Goal: Task Accomplishment & Management: Complete application form

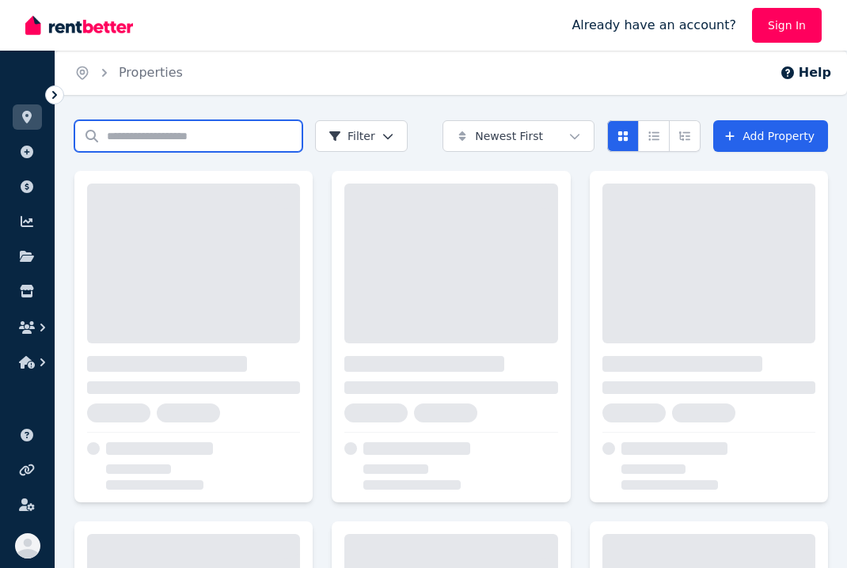
click at [218, 135] on input "Search properties" at bounding box center [188, 136] width 228 height 32
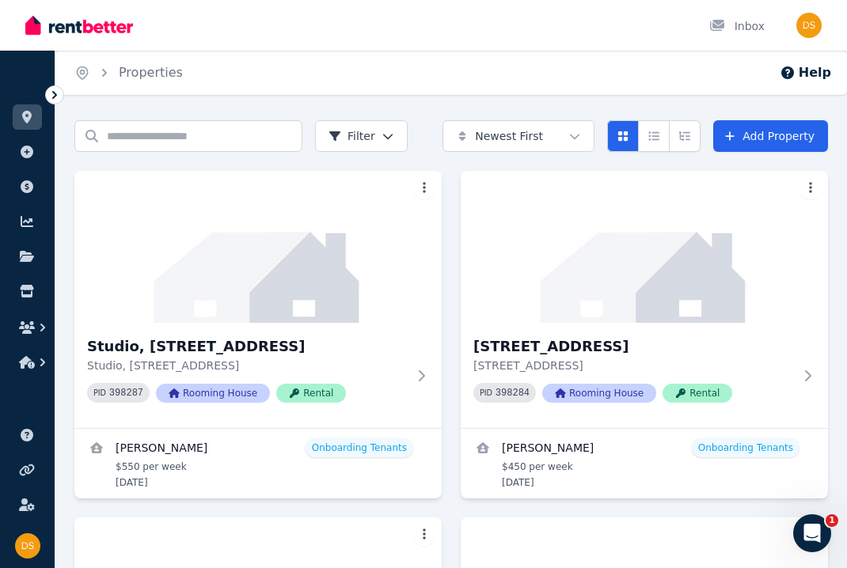
click at [137, 51] on ol "Home Properties" at bounding box center [128, 73] width 146 height 44
click at [45, 329] on icon "button" at bounding box center [43, 328] width 16 height 16
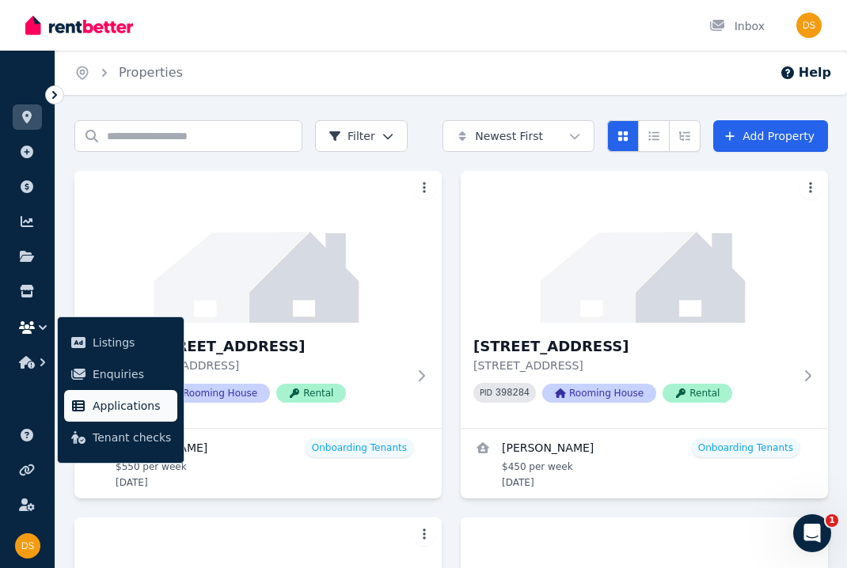
click at [133, 410] on span "Applications" at bounding box center [132, 406] width 78 height 19
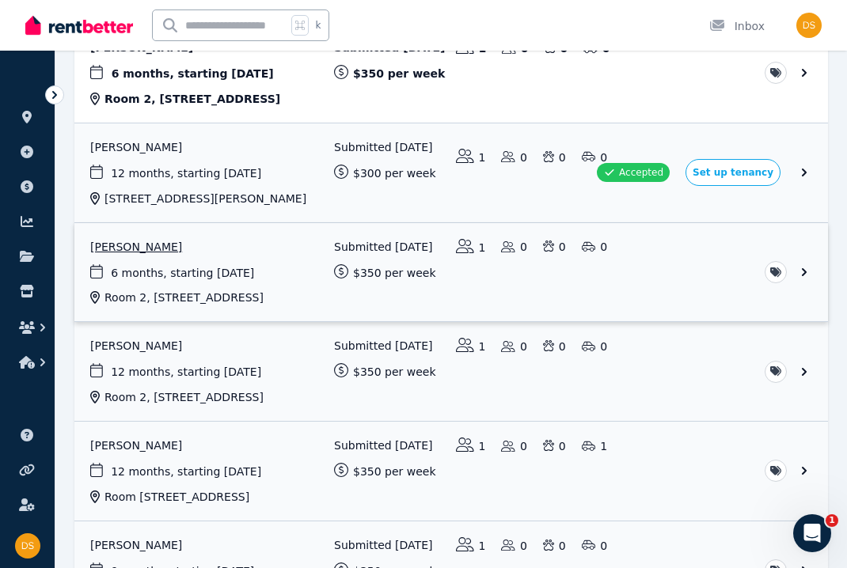
scroll to position [230, 0]
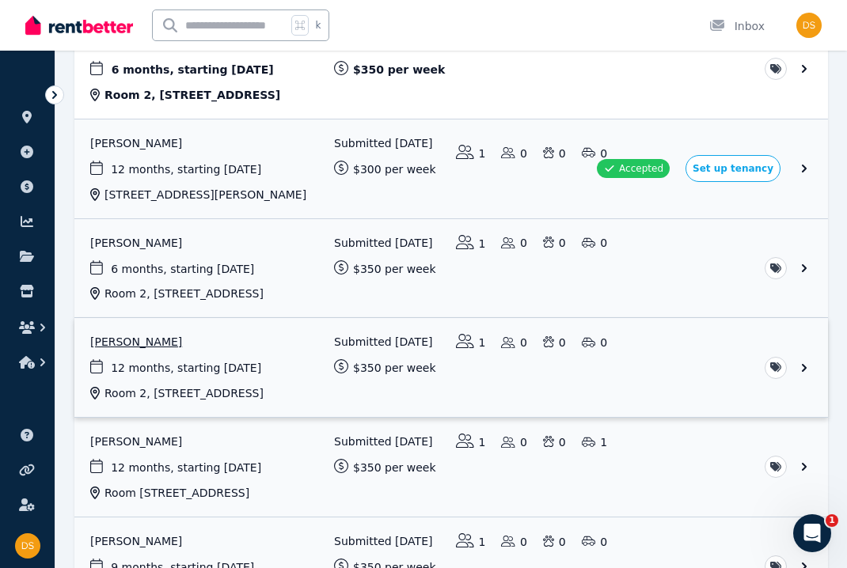
click at [146, 339] on link "View application: Isha Choudhary" at bounding box center [451, 367] width 754 height 99
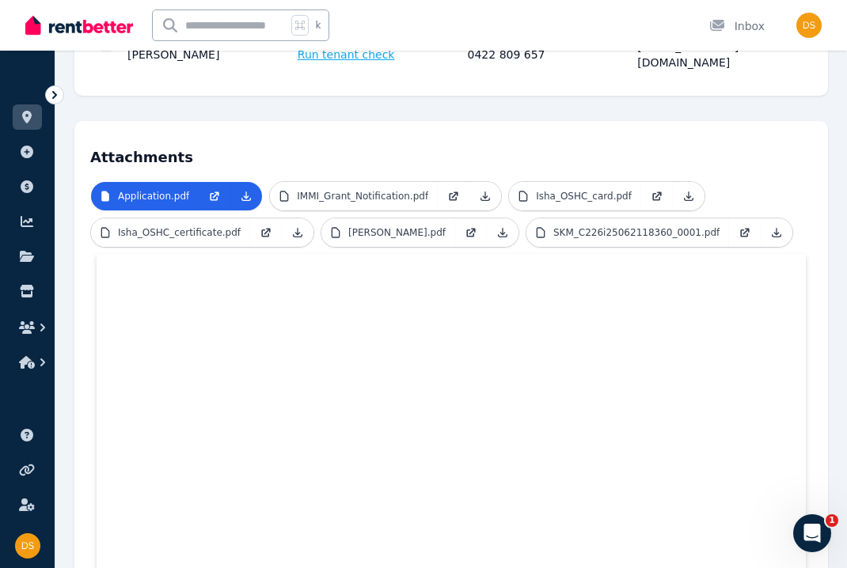
scroll to position [315, 0]
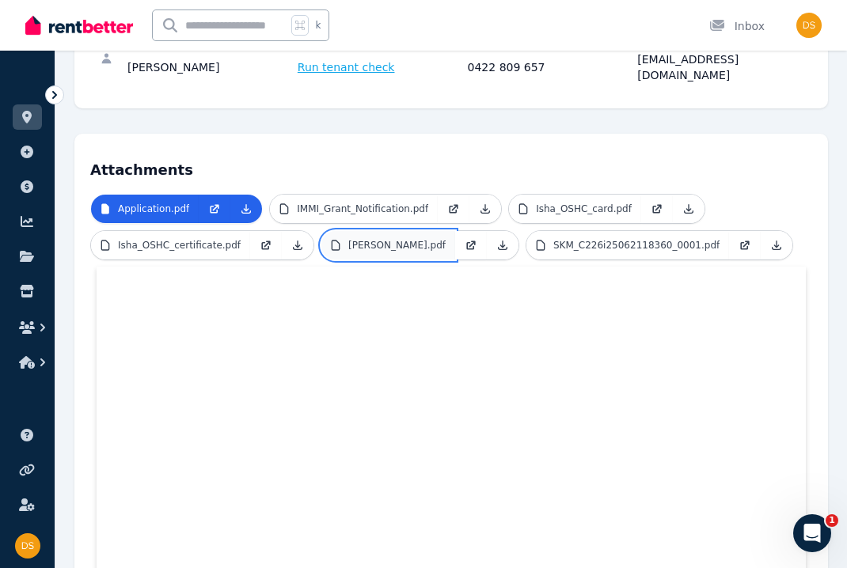
click at [417, 237] on link "Isha’s_granfather’s_bank_letterhead.pdf" at bounding box center [388, 245] width 134 height 28
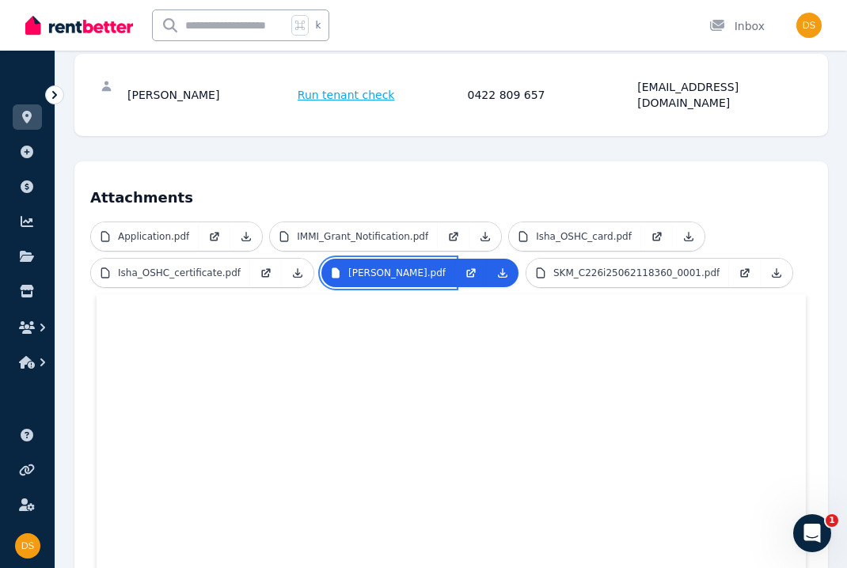
scroll to position [284, 0]
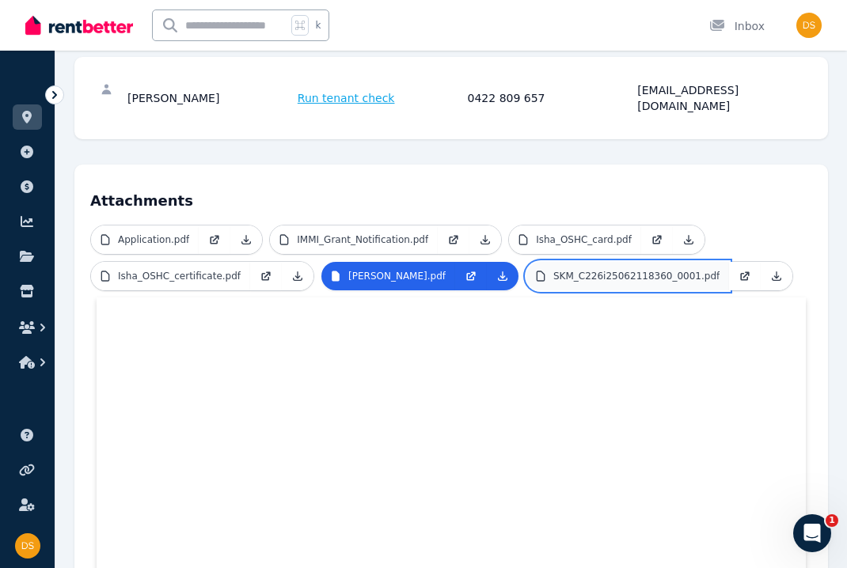
click at [553, 283] on p "SKM_C226i25062118360_0001.pdf" at bounding box center [636, 276] width 166 height 13
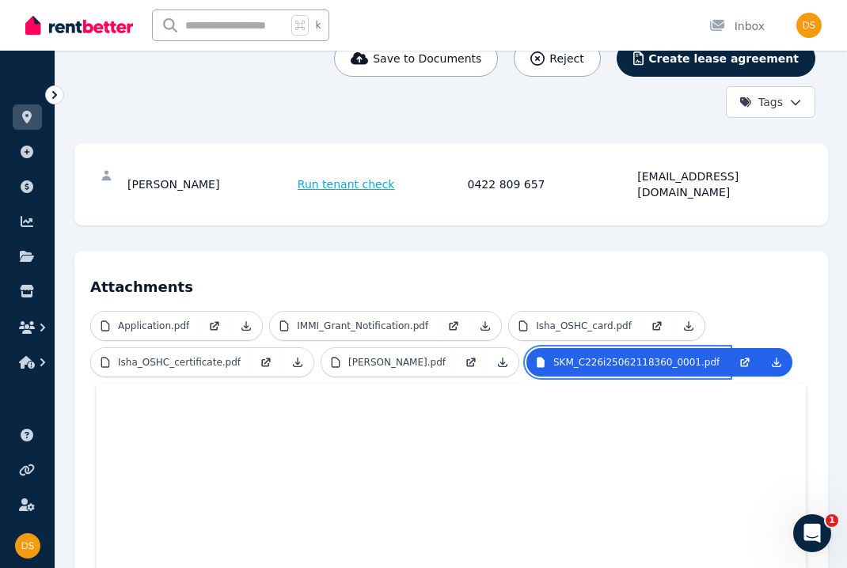
scroll to position [183, 0]
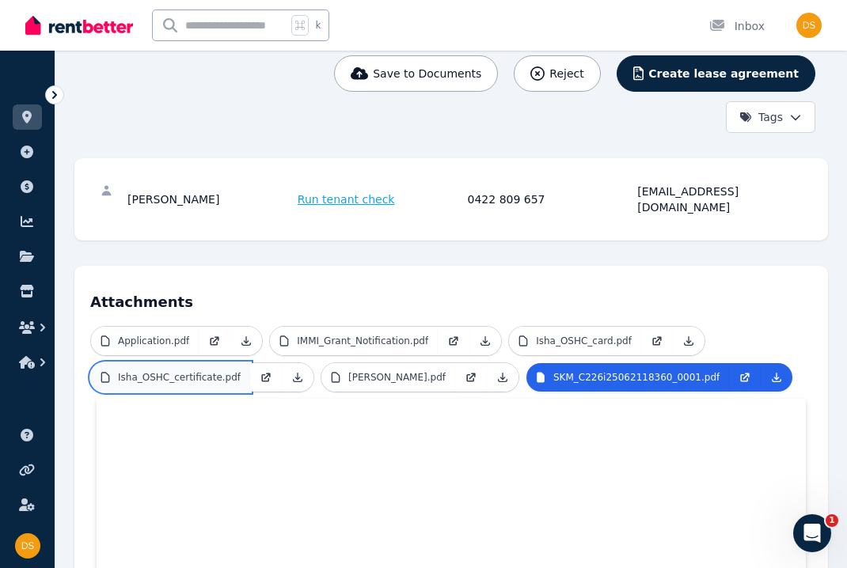
click at [191, 371] on p "Isha_OSHC_certificate.pdf" at bounding box center [179, 377] width 123 height 13
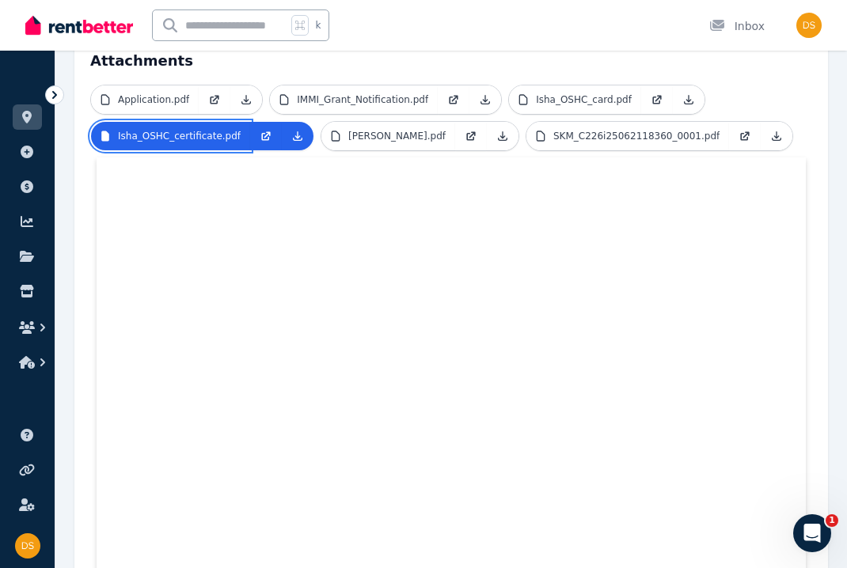
scroll to position [423, 0]
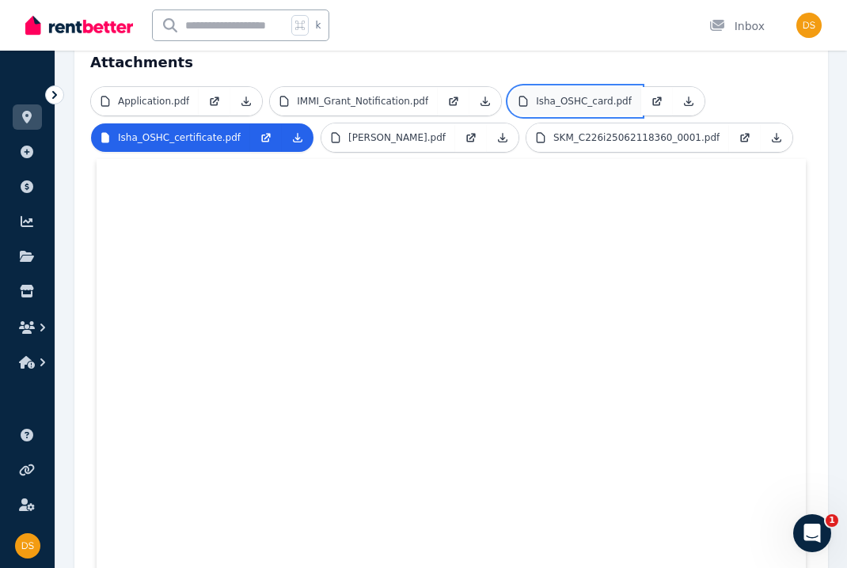
click at [534, 93] on link "Isha_OSHC_card.pdf" at bounding box center [575, 101] width 132 height 28
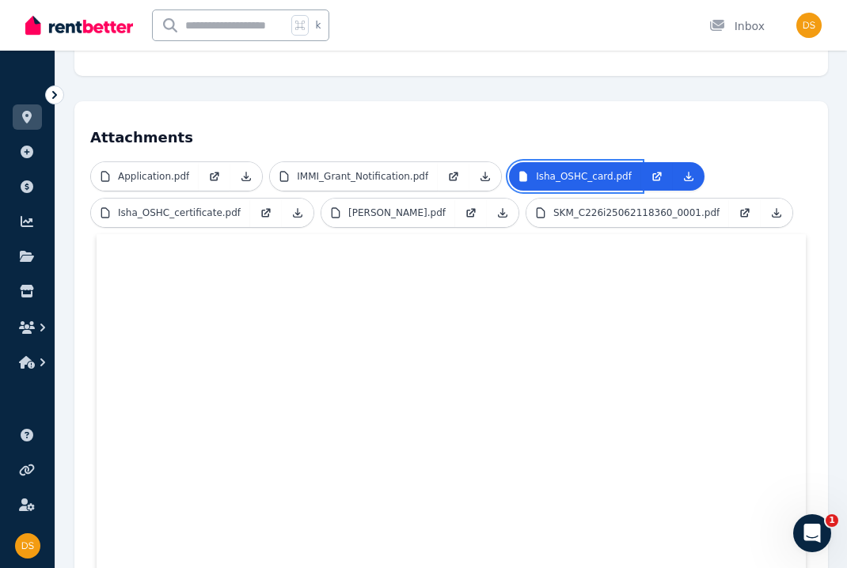
scroll to position [346, 0]
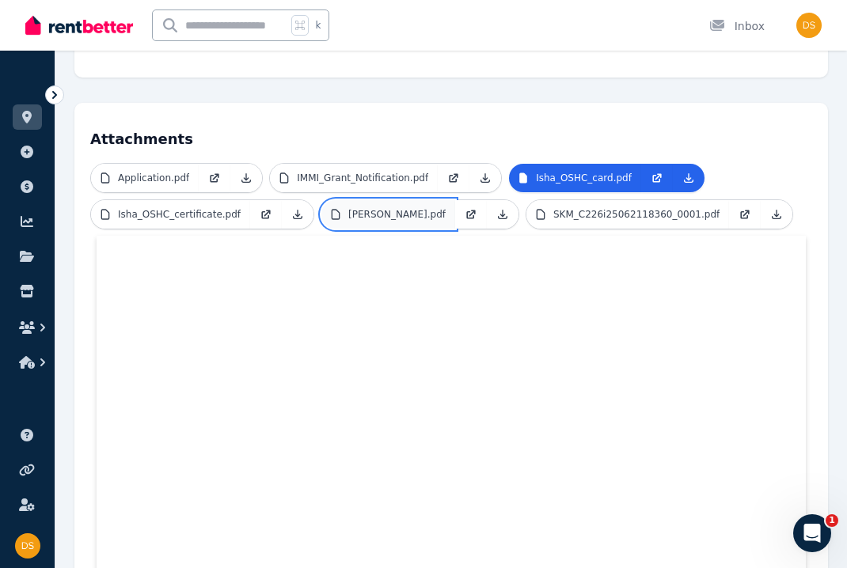
click at [377, 208] on p "Isha’s_granfather’s_bank_letterhead.pdf" at bounding box center [396, 214] width 97 height 13
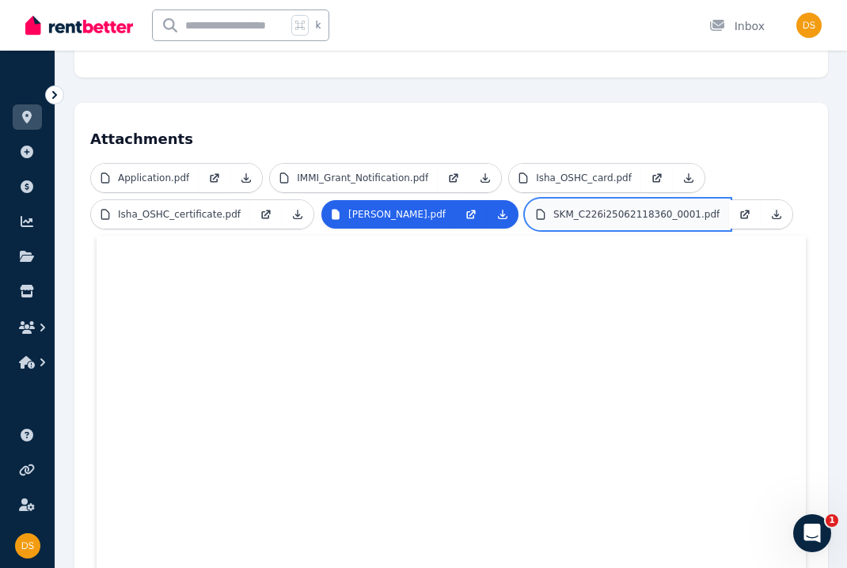
click at [553, 221] on p "SKM_C226i25062118360_0001.pdf" at bounding box center [636, 214] width 166 height 13
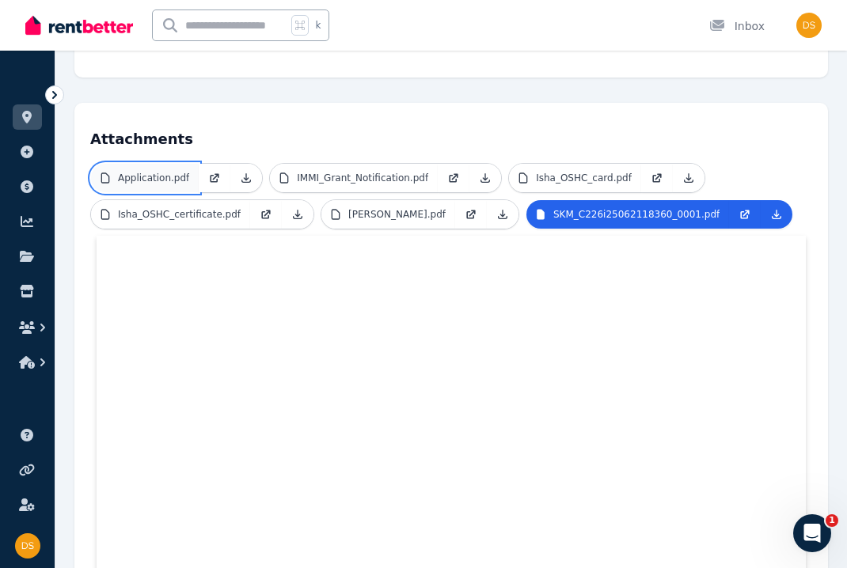
click at [169, 172] on p "Application.pdf" at bounding box center [153, 178] width 71 height 13
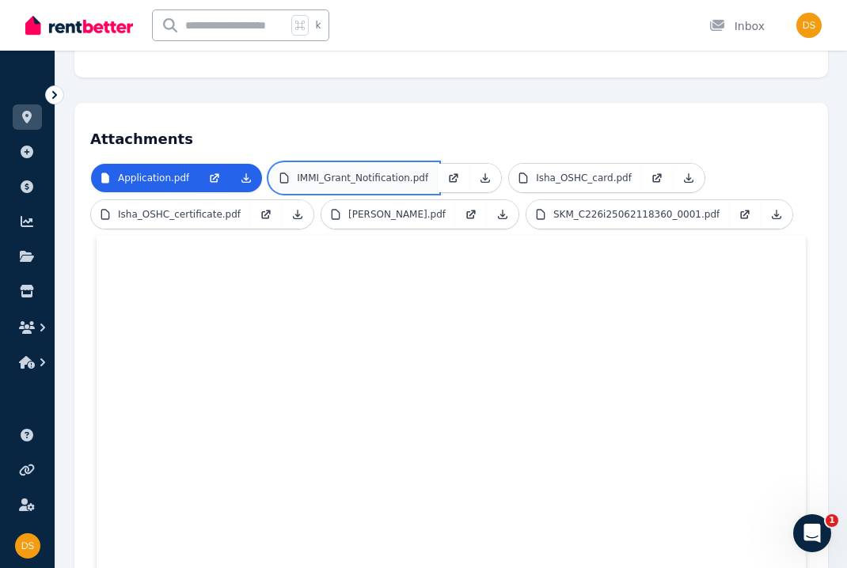
click at [321, 164] on link "IMMI_Grant_Notification.pdf" at bounding box center [354, 178] width 168 height 28
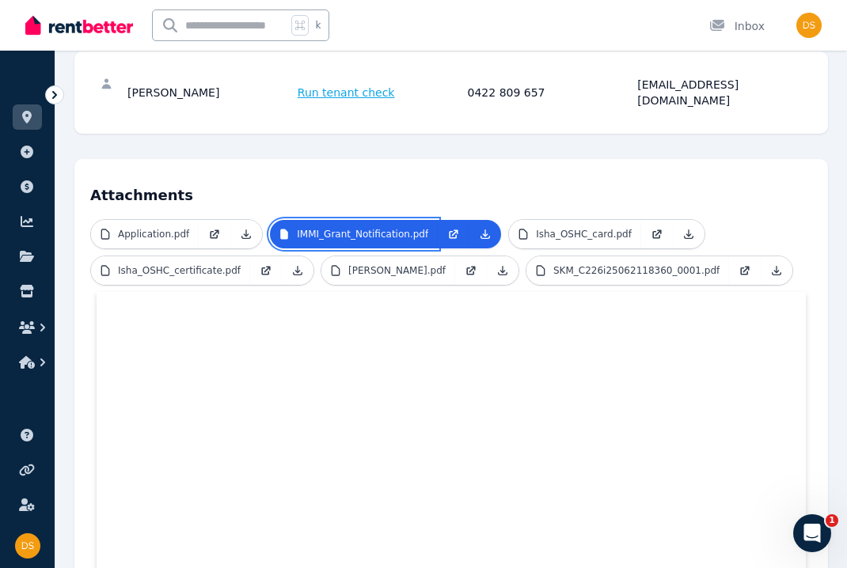
scroll to position [292, 0]
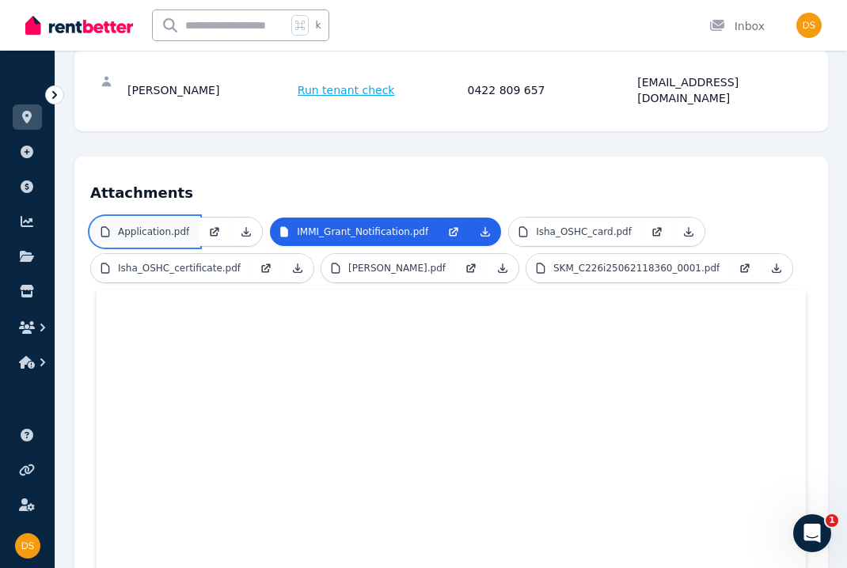
click at [164, 226] on p "Application.pdf" at bounding box center [153, 232] width 71 height 13
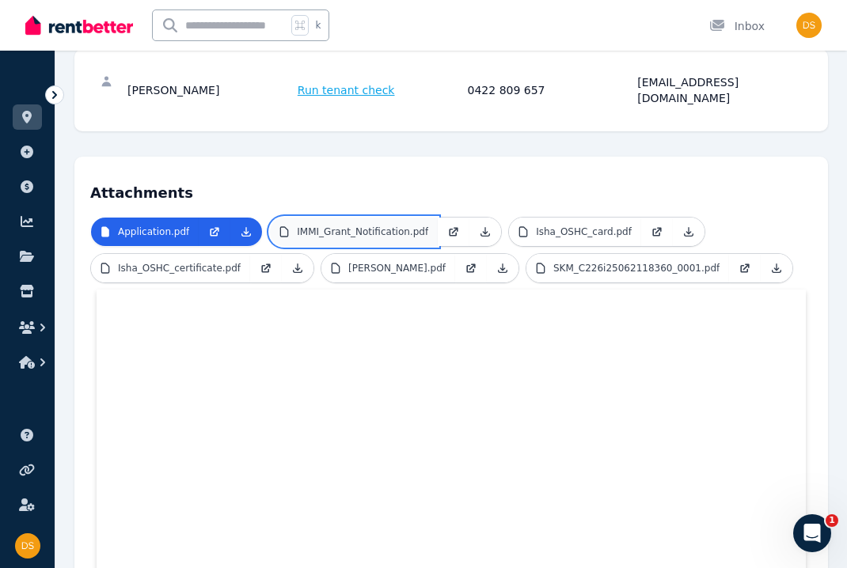
click at [363, 222] on link "IMMI_Grant_Notification.pdf" at bounding box center [354, 232] width 168 height 28
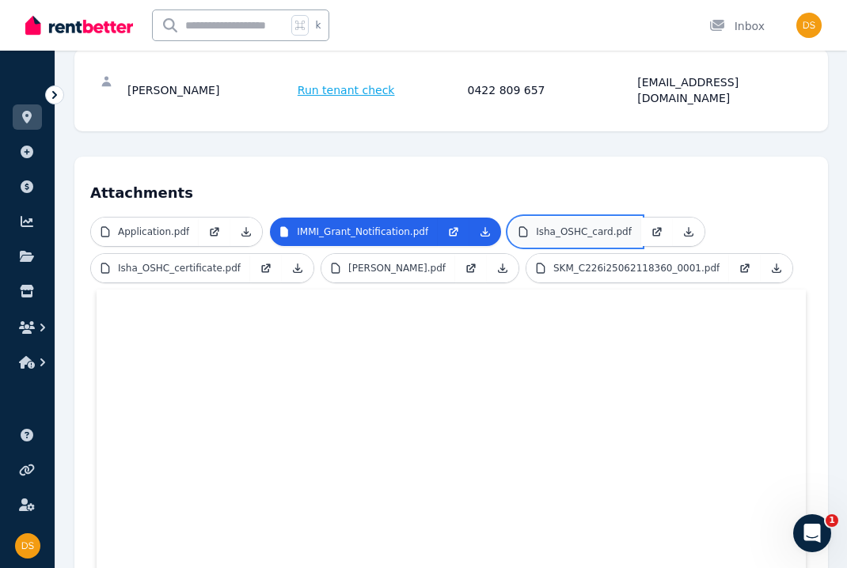
click at [554, 222] on link "Isha_OSHC_card.pdf" at bounding box center [575, 232] width 132 height 28
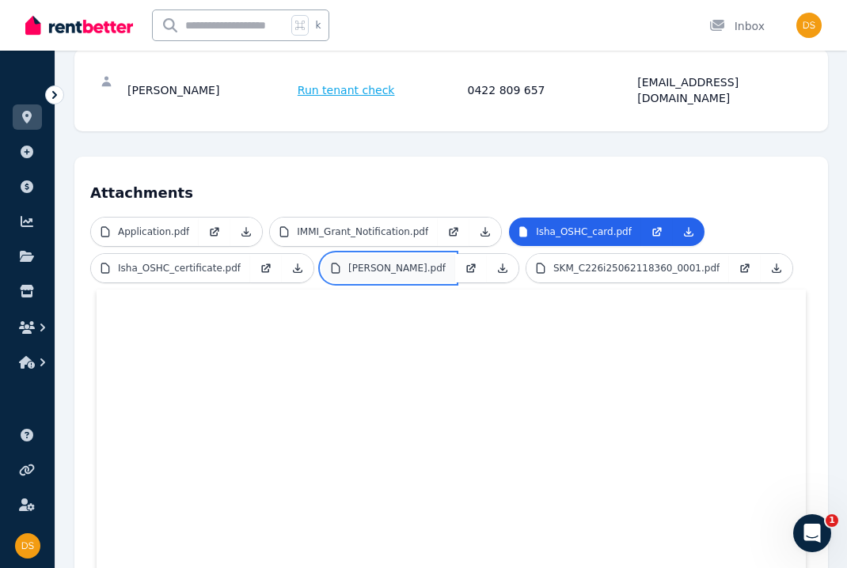
click at [399, 262] on p "Isha’s_granfather’s_bank_letterhead.pdf" at bounding box center [396, 268] width 97 height 13
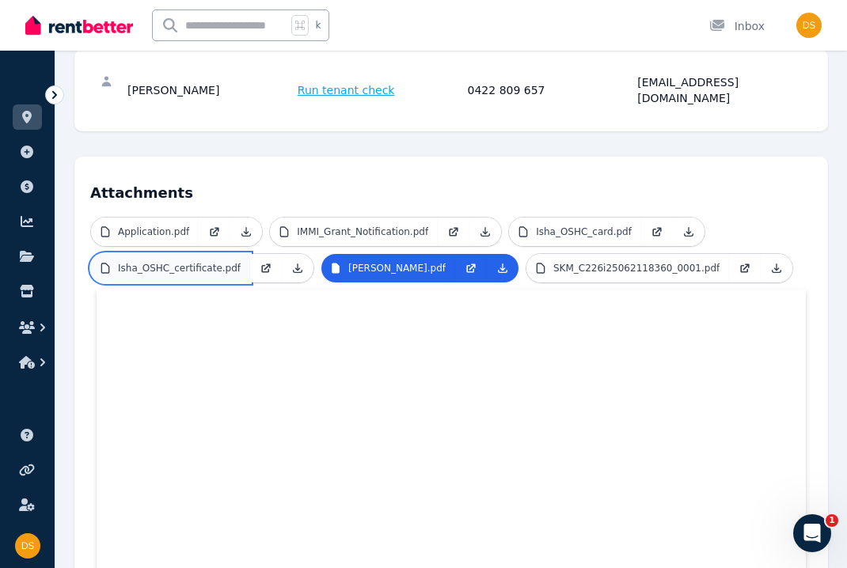
click at [199, 262] on link "Isha_OSHC_certificate.pdf" at bounding box center [170, 268] width 159 height 28
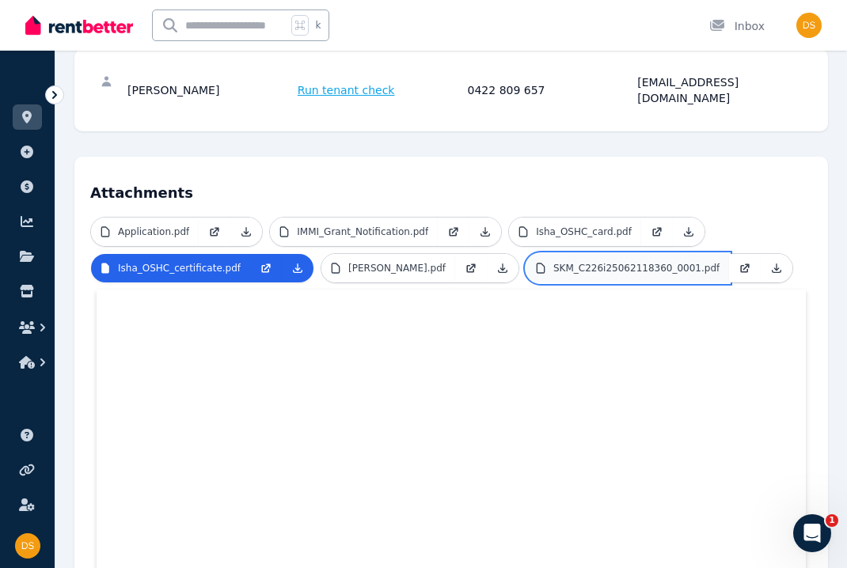
click at [553, 275] on p "SKM_C226i25062118360_0001.pdf" at bounding box center [636, 268] width 166 height 13
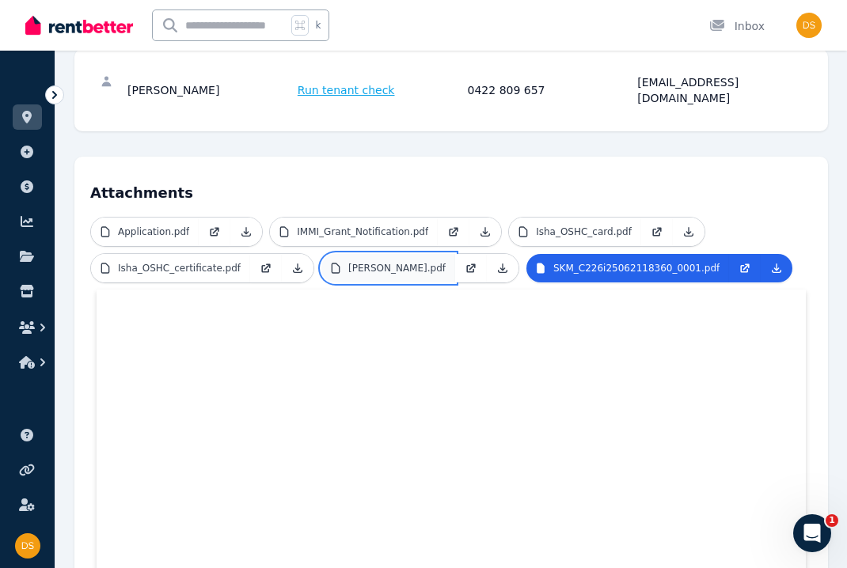
click at [418, 262] on p "Isha’s_granfather’s_bank_letterhead.pdf" at bounding box center [396, 268] width 97 height 13
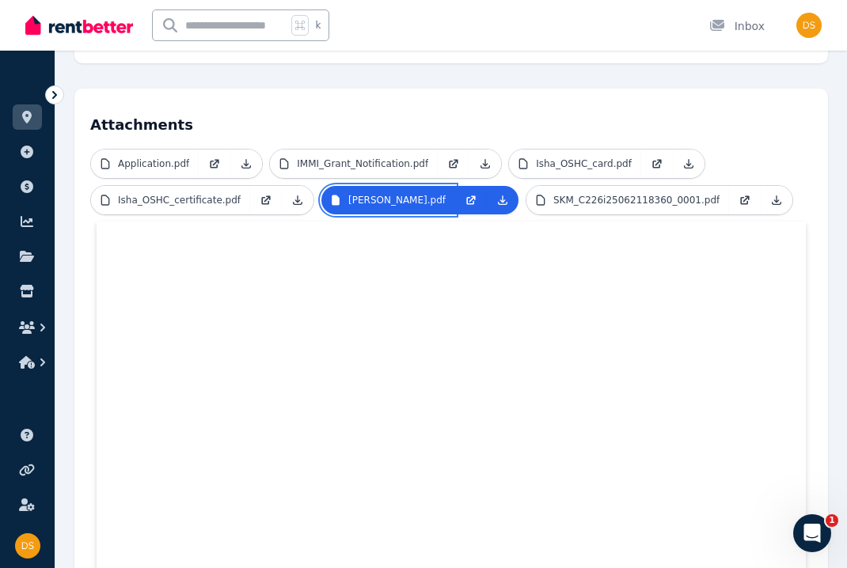
scroll to position [197, 0]
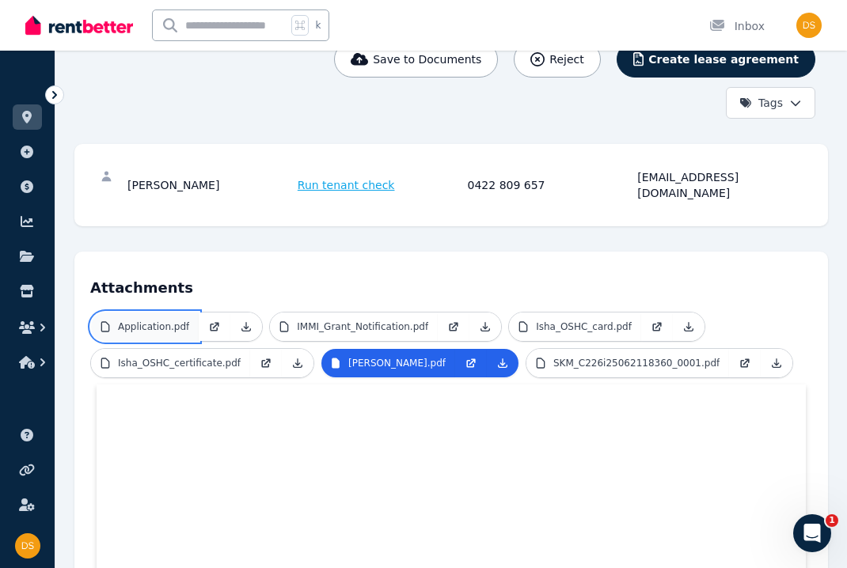
click at [149, 321] on p "Application.pdf" at bounding box center [153, 327] width 71 height 13
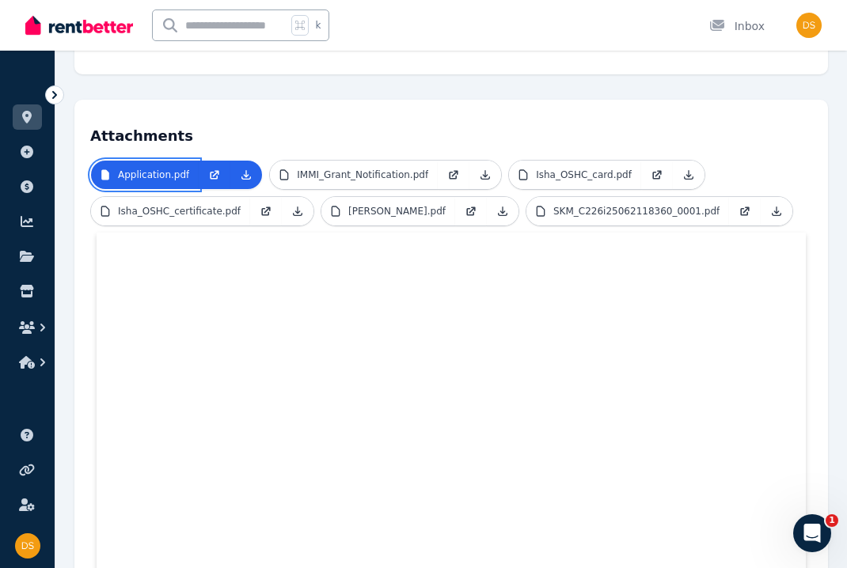
scroll to position [0, 0]
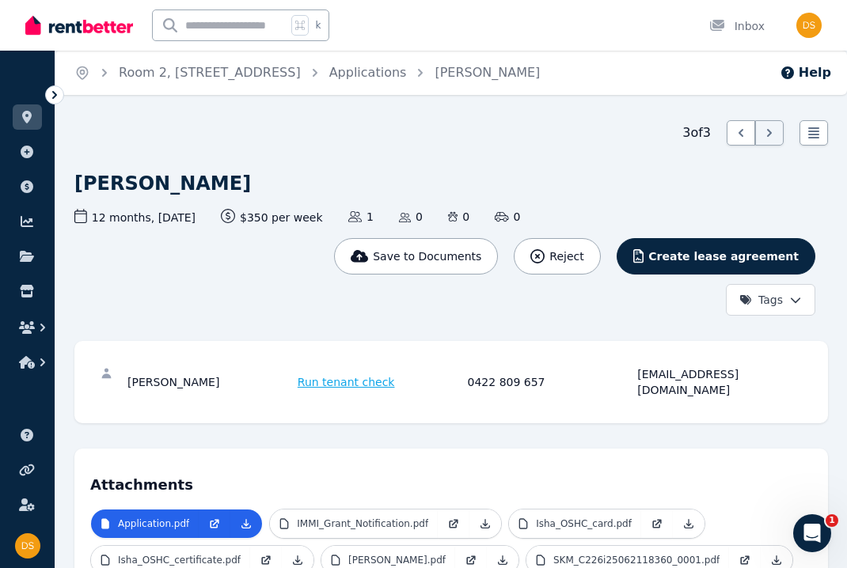
click at [322, 135] on div "3 of 3 List view" at bounding box center [451, 132] width 754 height 25
click at [481, 263] on span "Save to Documents" at bounding box center [427, 257] width 108 height 16
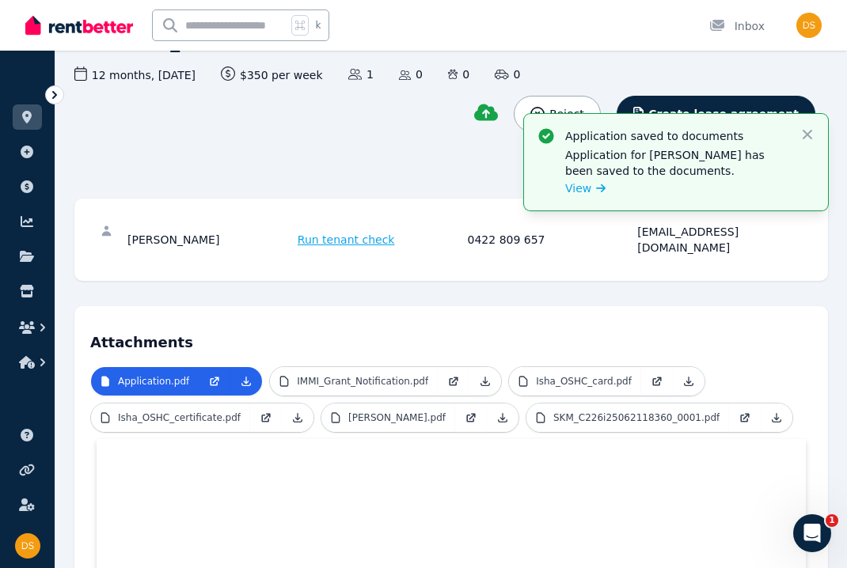
scroll to position [173, 0]
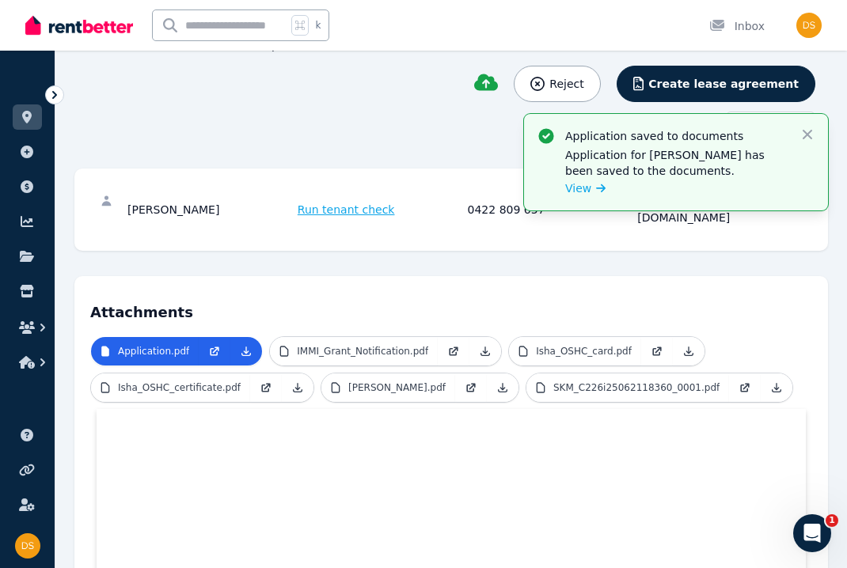
click at [313, 170] on div "Isha Choudhary Run tenant check 0422 809 657 ishachoudharyy7@gmail.com" at bounding box center [451, 210] width 754 height 82
click at [332, 203] on span "Run tenant check" at bounding box center [346, 210] width 97 height 16
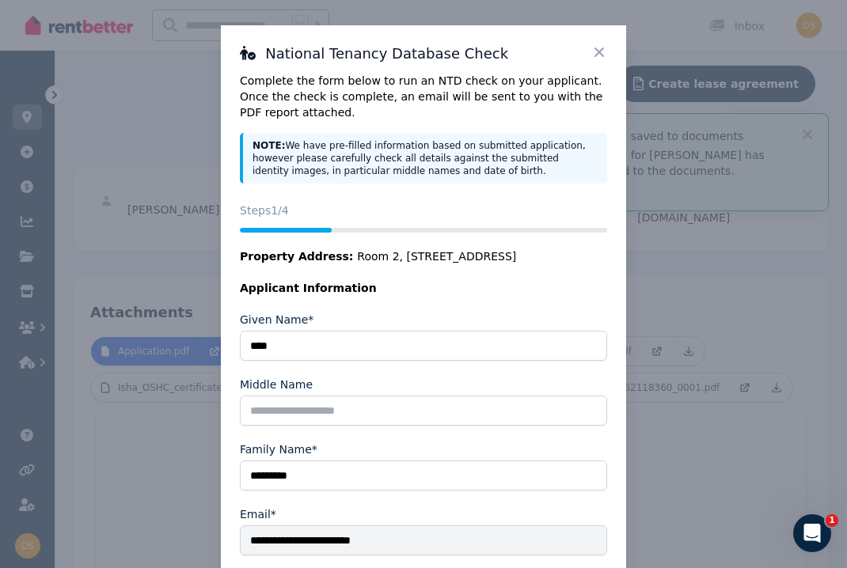
scroll to position [62, 0]
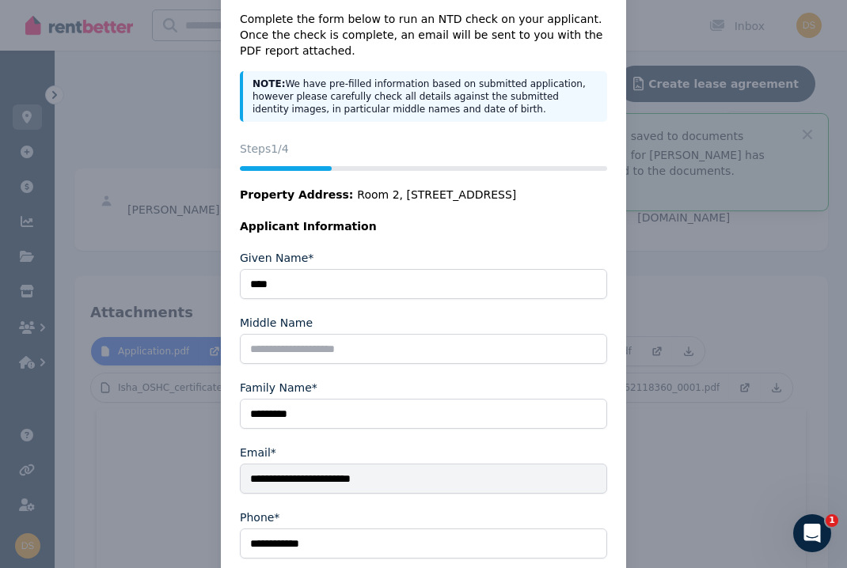
click at [656, 242] on div "**********" at bounding box center [423, 329] width 847 height 782
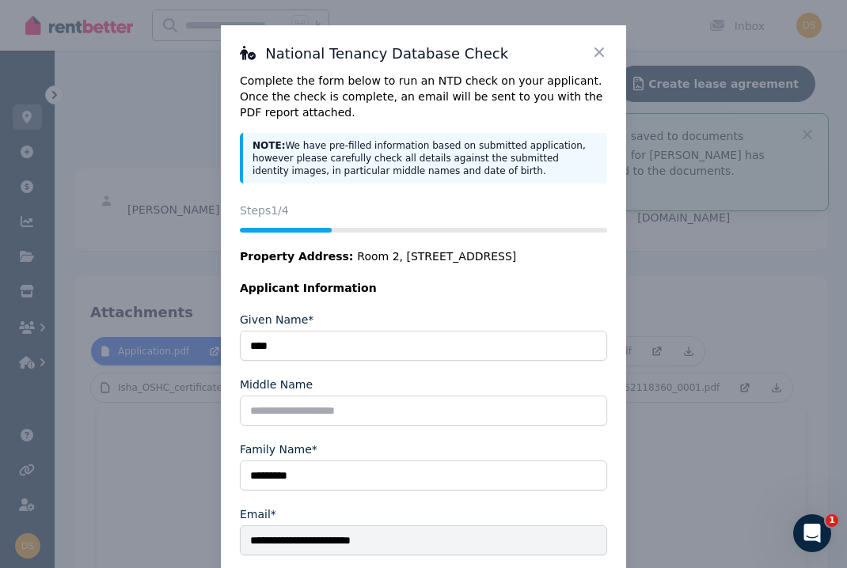
click at [606, 57] on icon at bounding box center [599, 52] width 16 height 16
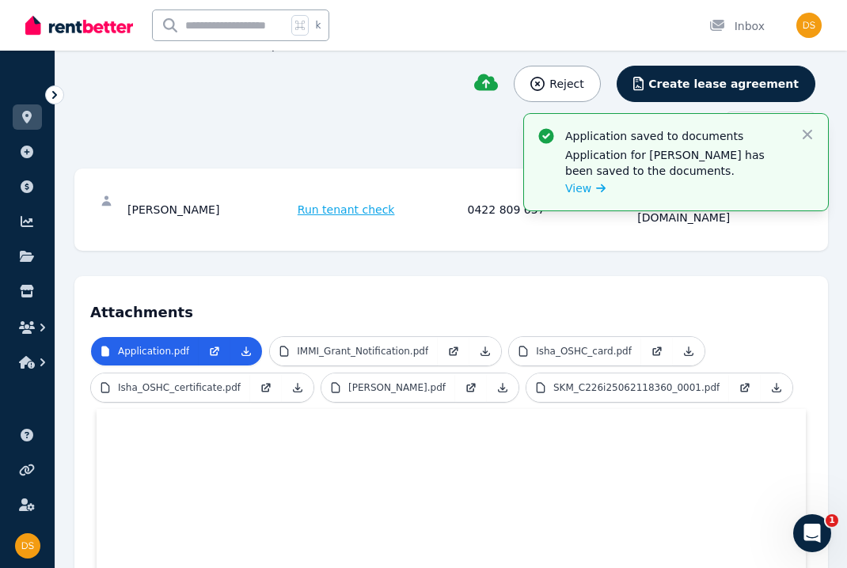
click at [328, 202] on span "Run tenant check" at bounding box center [346, 210] width 97 height 16
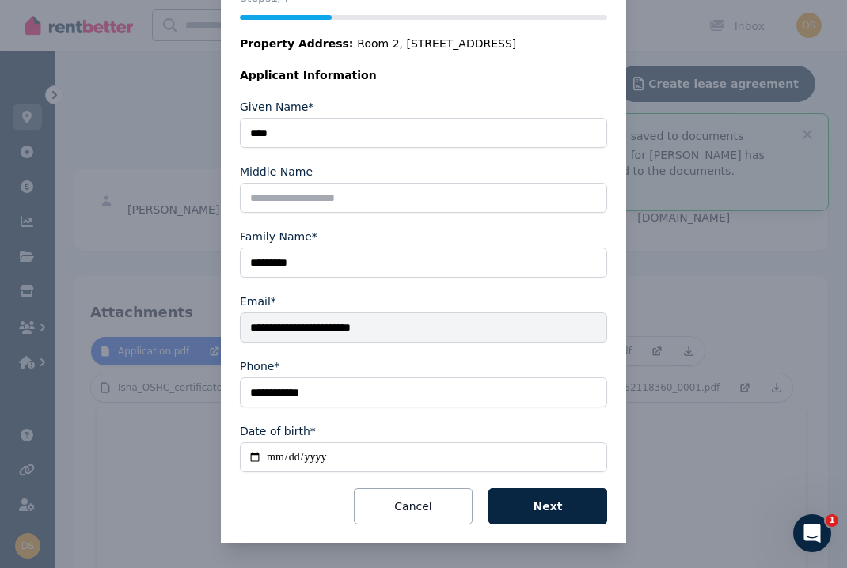
scroll to position [214, 0]
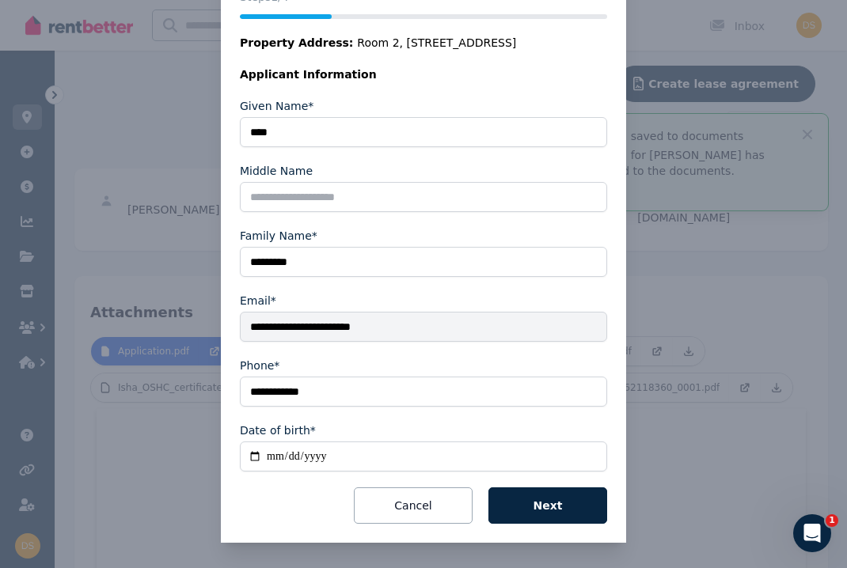
click at [256, 454] on input "**********" at bounding box center [423, 457] width 367 height 30
click at [288, 522] on form "**********" at bounding box center [423, 295] width 367 height 458
click at [533, 492] on button "Next" at bounding box center [547, 506] width 119 height 36
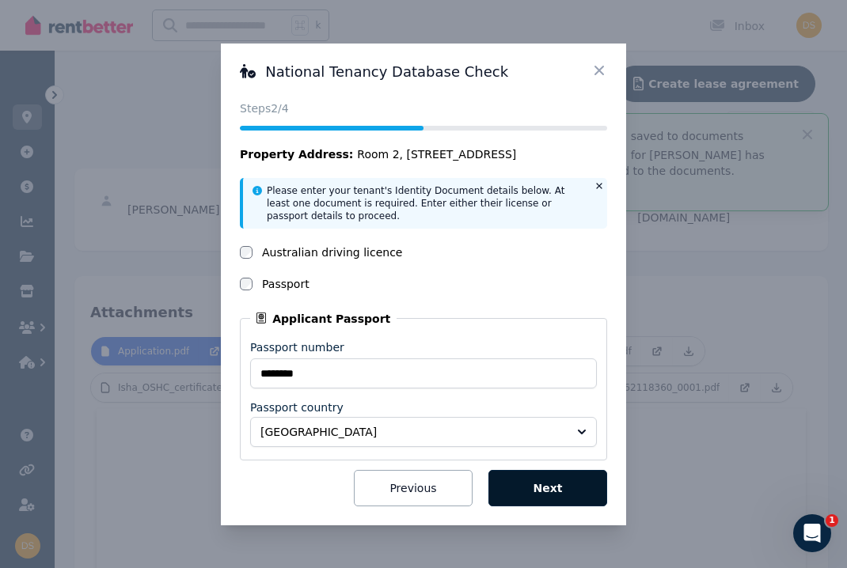
click at [563, 500] on button "Next" at bounding box center [547, 488] width 119 height 36
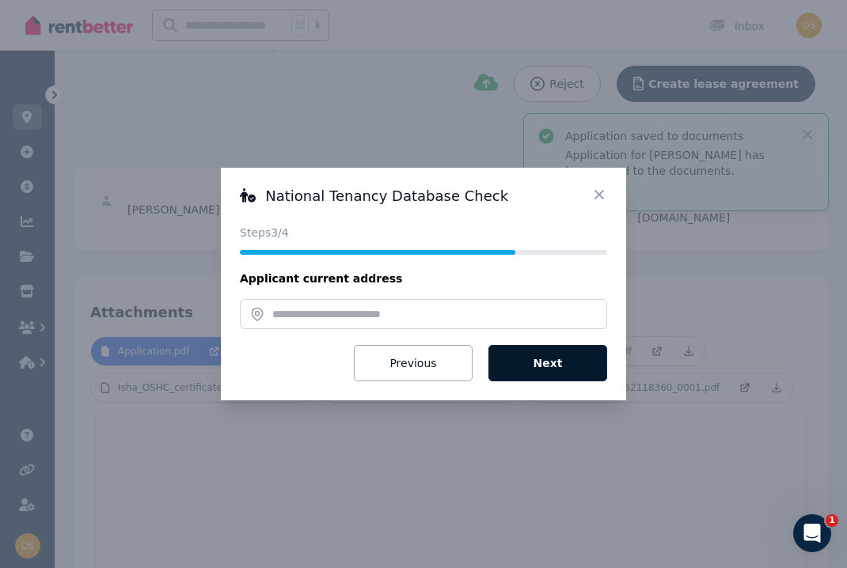
click at [528, 364] on button "Next" at bounding box center [547, 363] width 119 height 36
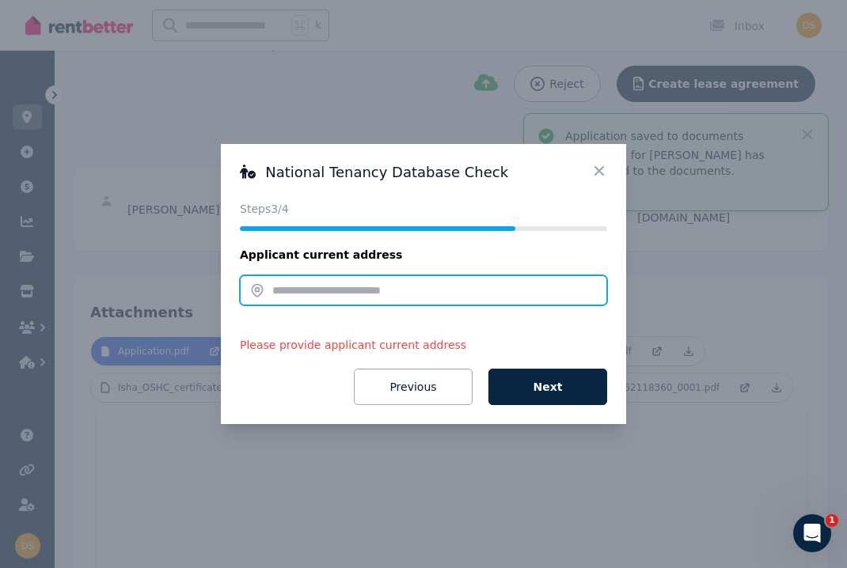
click at [395, 296] on input "text" at bounding box center [423, 290] width 367 height 30
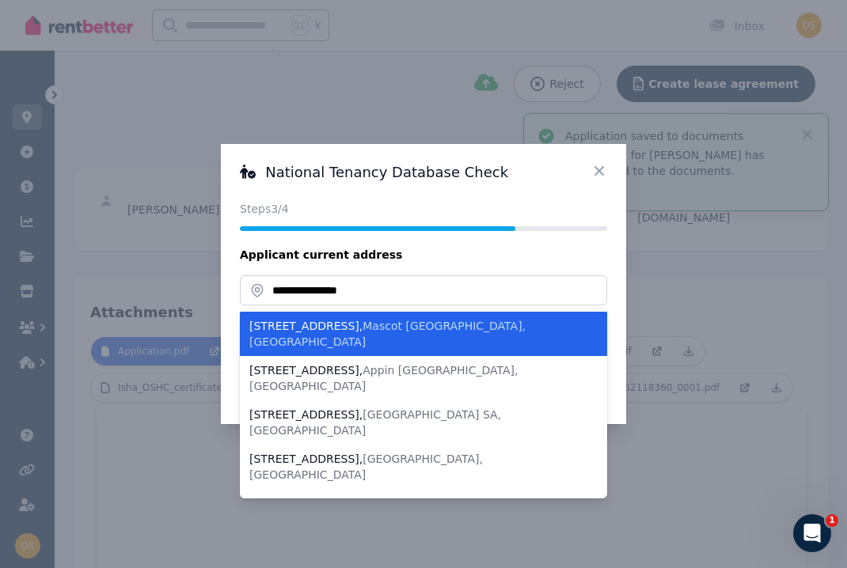
click at [389, 333] on div "276A King St , Mascot NSW, Australia" at bounding box center [413, 334] width 329 height 32
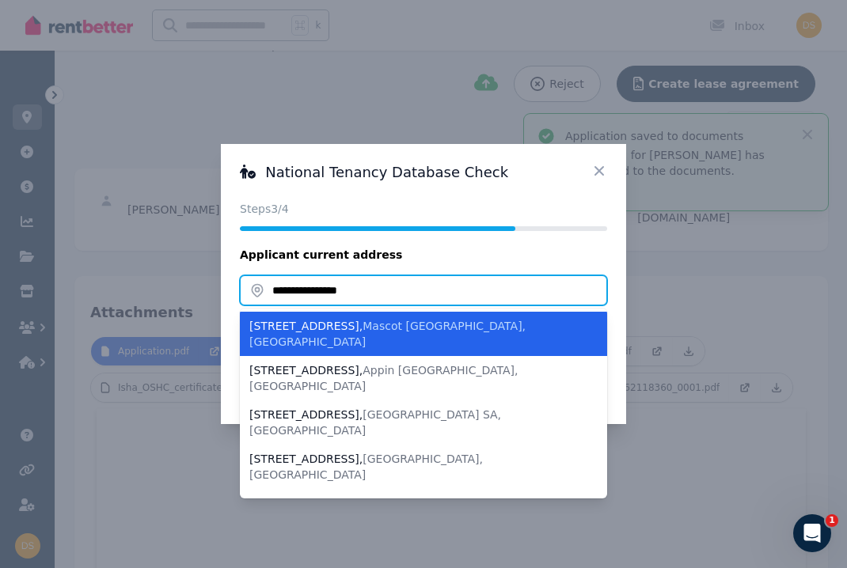
type input "**********"
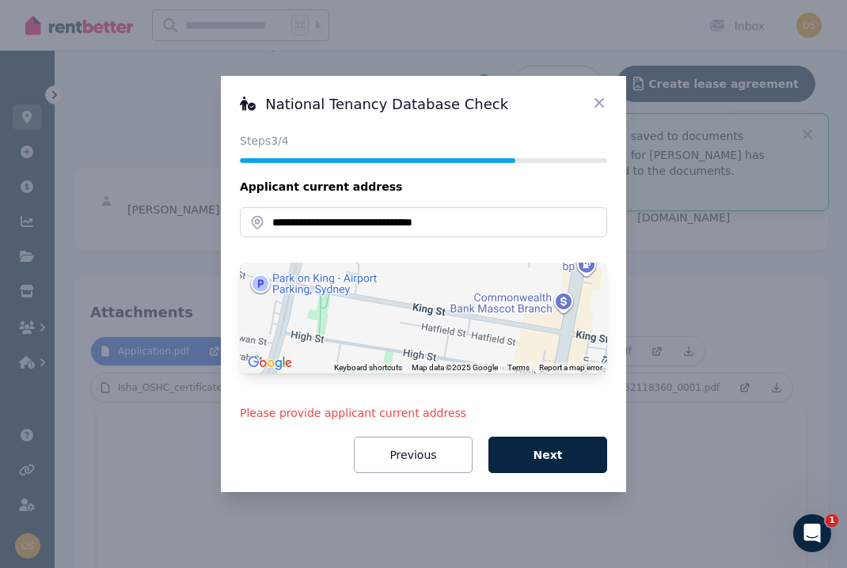
click at [523, 435] on form "**********" at bounding box center [423, 326] width 367 height 294
click at [520, 450] on button "Next" at bounding box center [547, 455] width 119 height 36
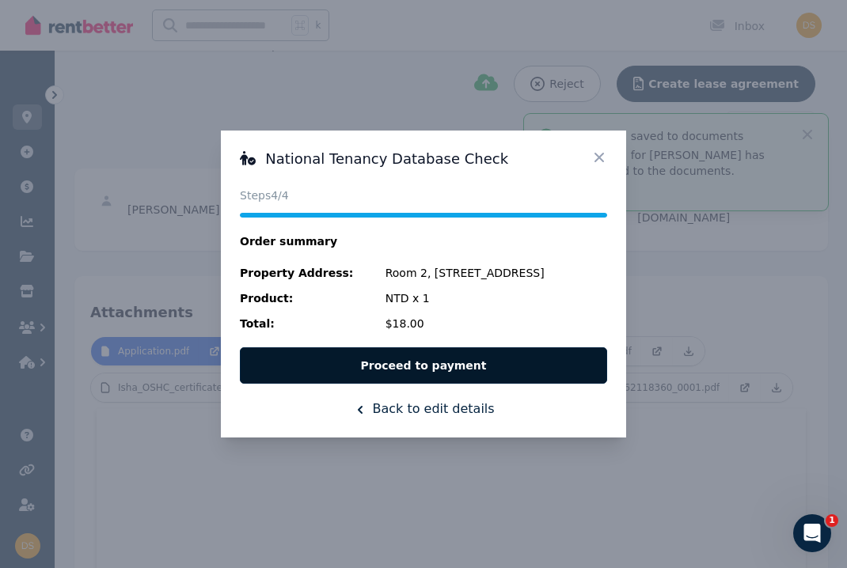
click at [453, 374] on button "Proceed to payment" at bounding box center [423, 365] width 367 height 36
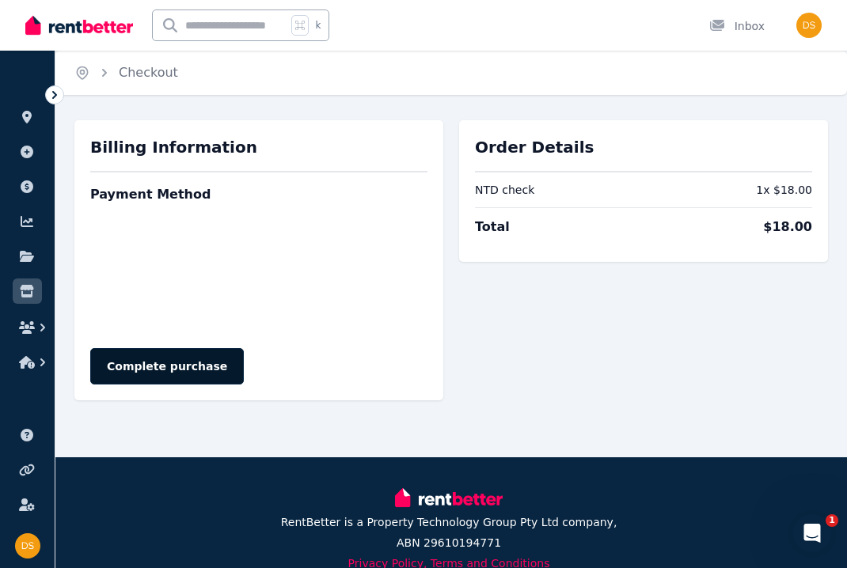
click at [185, 368] on button "Complete purchase" at bounding box center [167, 366] width 154 height 36
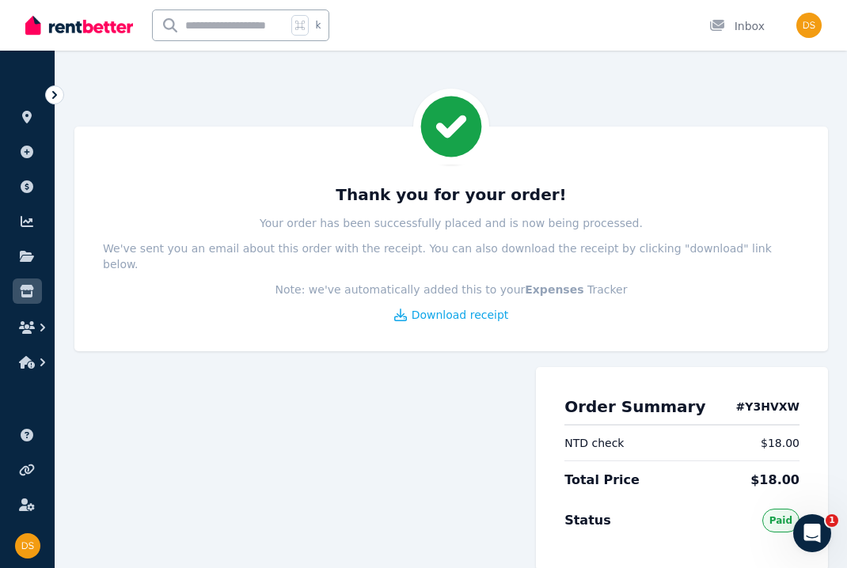
click at [819, 531] on icon "Open Intercom Messenger" at bounding box center [812, 534] width 26 height 26
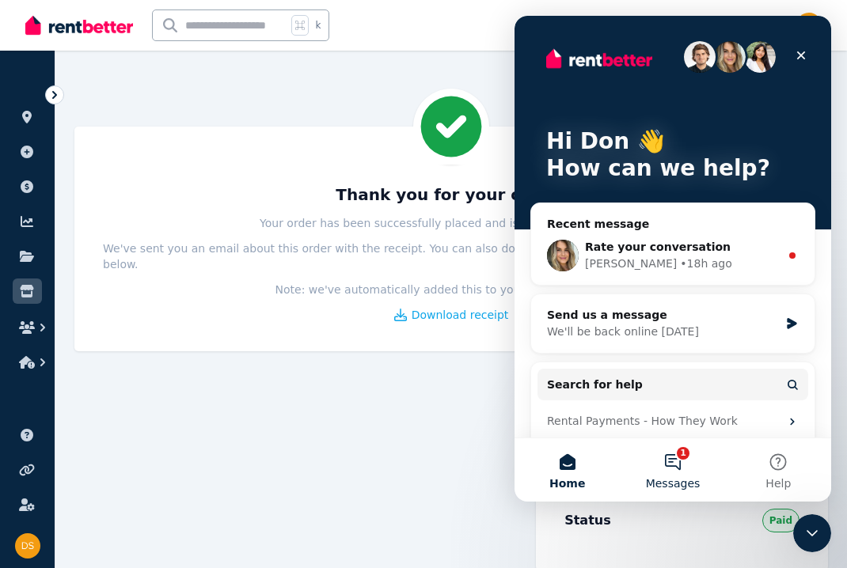
click at [668, 465] on button "1 Messages" at bounding box center [672, 470] width 105 height 63
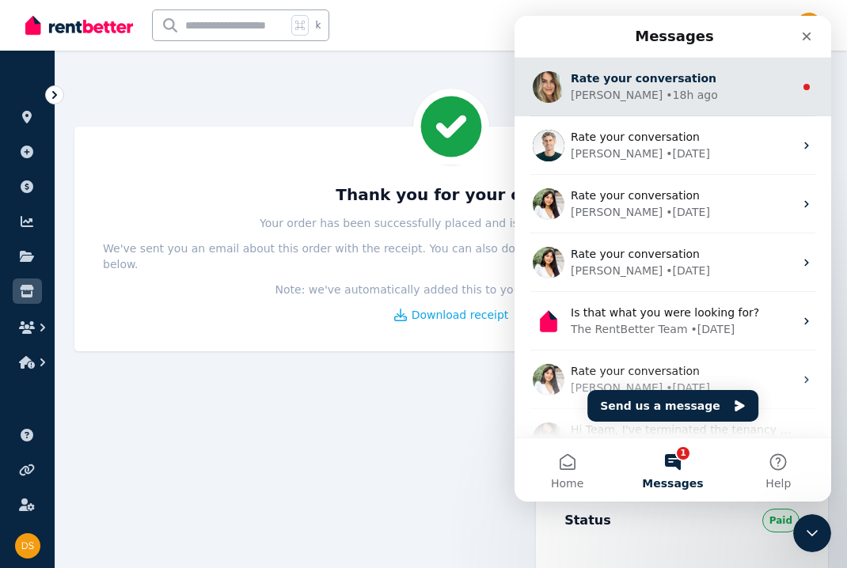
click at [666, 92] on div "• 18h ago" at bounding box center [691, 95] width 51 height 17
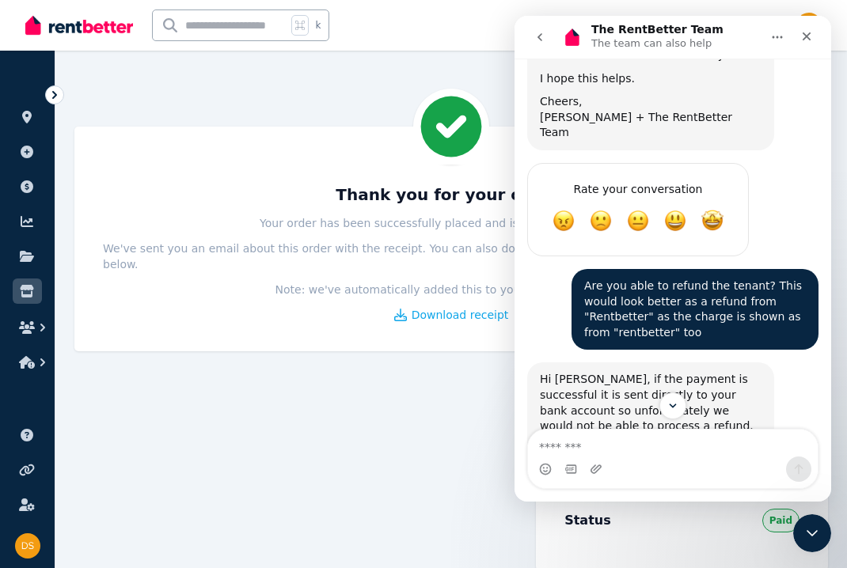
scroll to position [1623, 0]
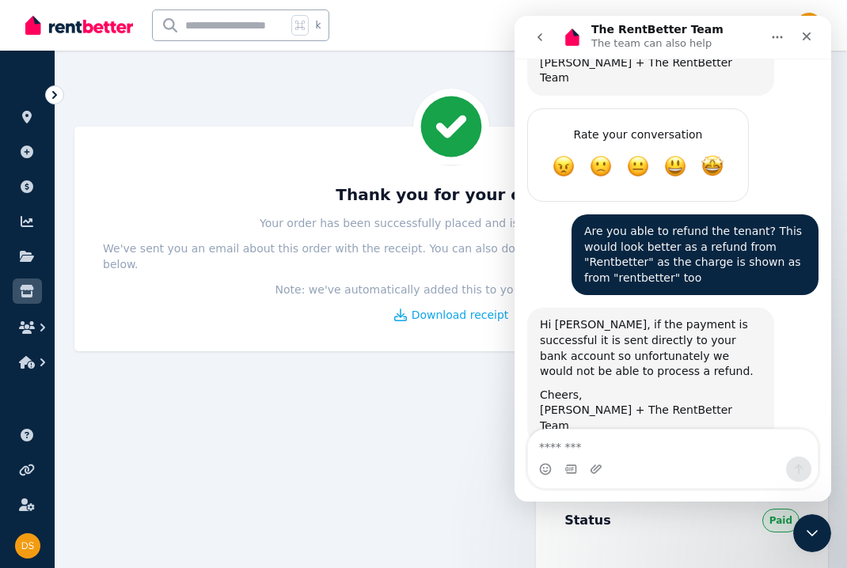
click at [794, 531] on div "Close Intercom Messenger" at bounding box center [812, 534] width 38 height 38
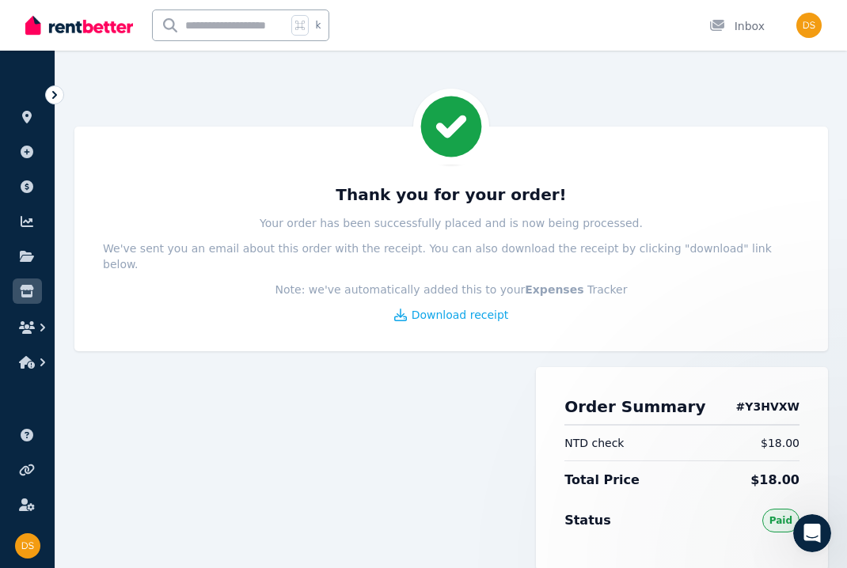
scroll to position [0, 0]
click at [380, 397] on div at bounding box center [297, 473] width 446 height 245
click at [44, 120] on ul "ORGANISE Properties Add property Payments Finance report Documents Marketplace" at bounding box center [27, 222] width 55 height 313
click at [34, 120] on icon at bounding box center [27, 117] width 16 height 13
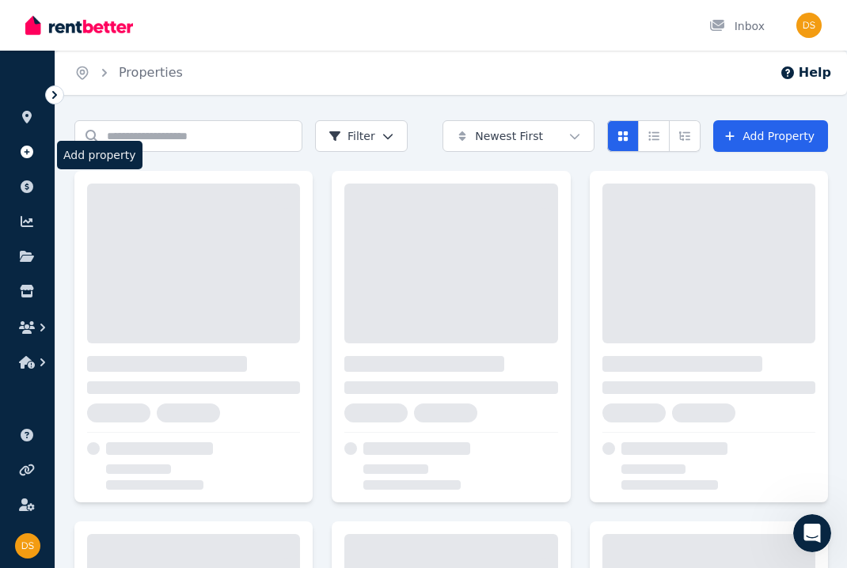
click at [31, 156] on icon at bounding box center [27, 152] width 13 height 13
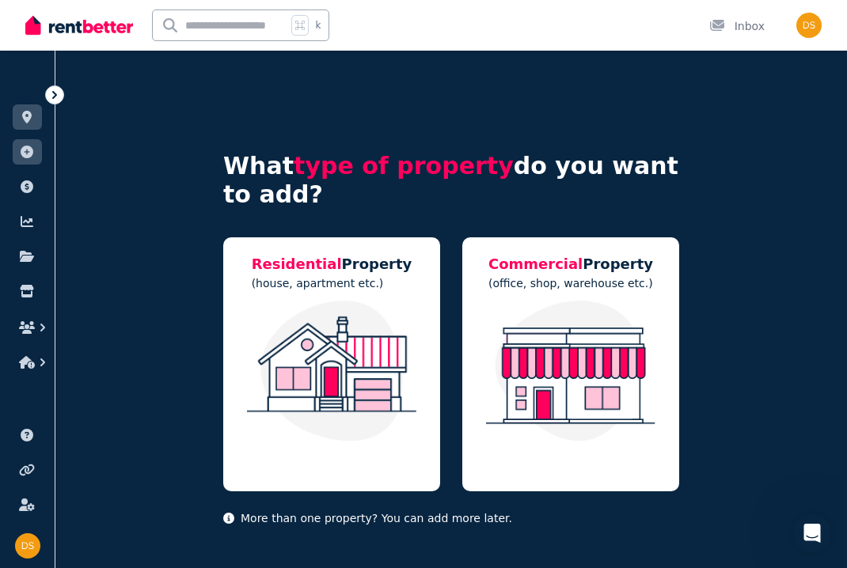
click at [808, 538] on icon "Open Intercom Messenger" at bounding box center [812, 534] width 26 height 26
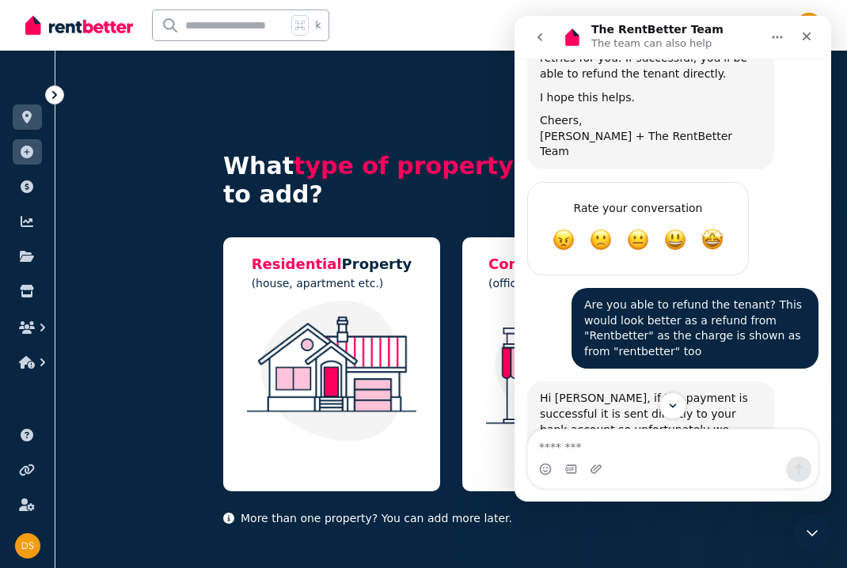
scroll to position [1623, 0]
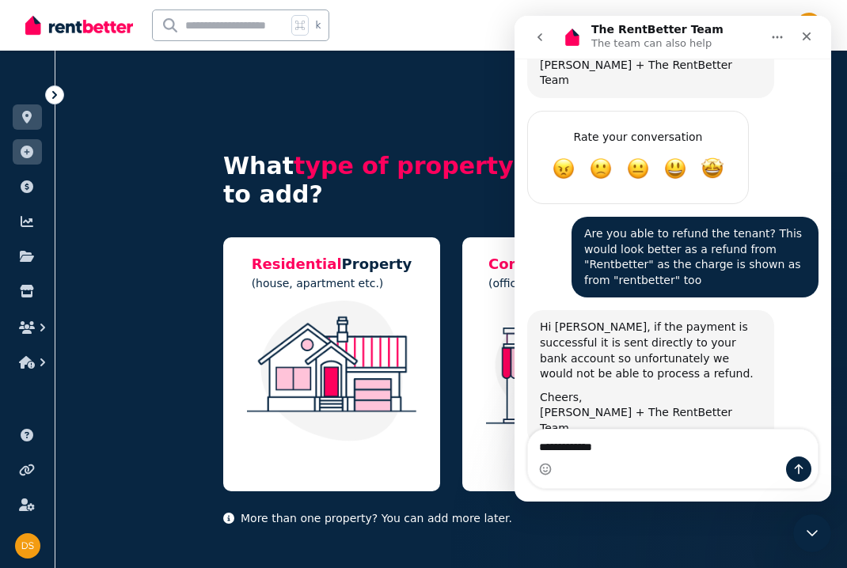
type textarea "**********"
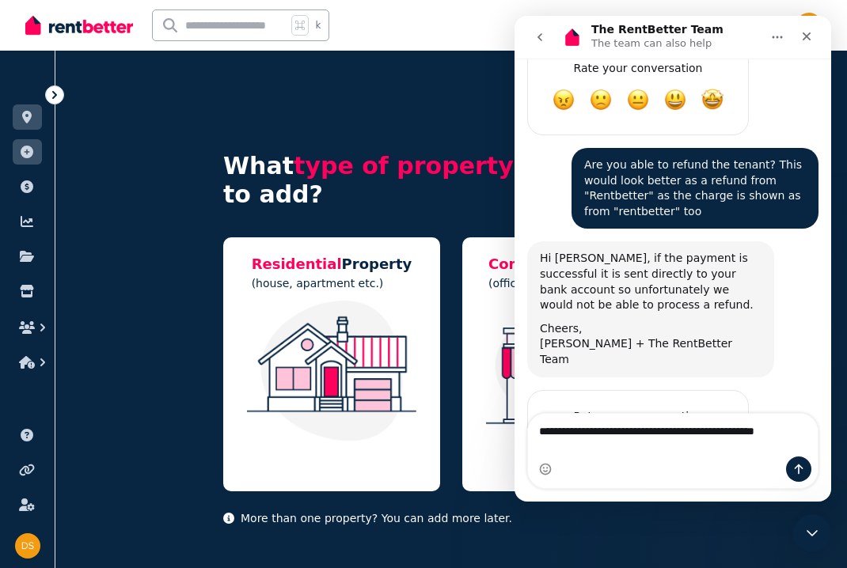
scroll to position [1707, 0]
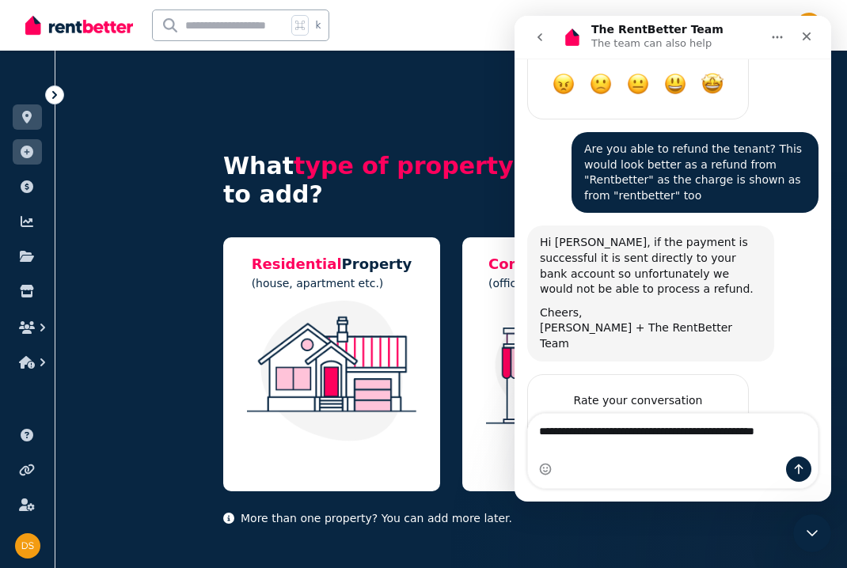
type textarea "**********"
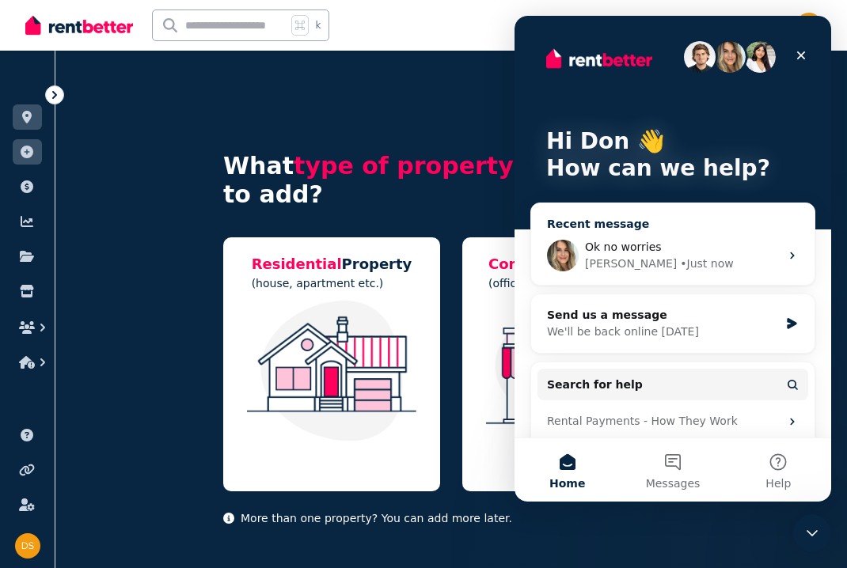
click at [630, 252] on span "Ok no worries" at bounding box center [623, 247] width 77 height 13
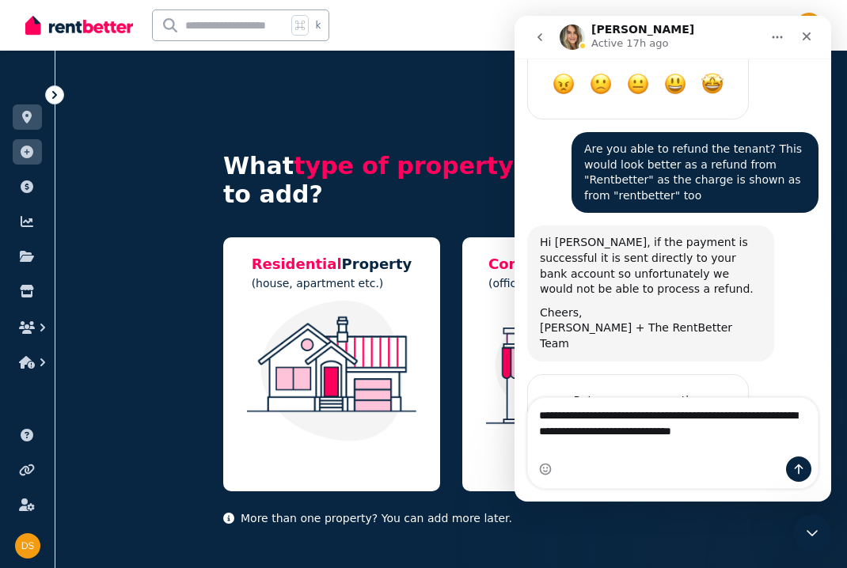
scroll to position [1723, 0]
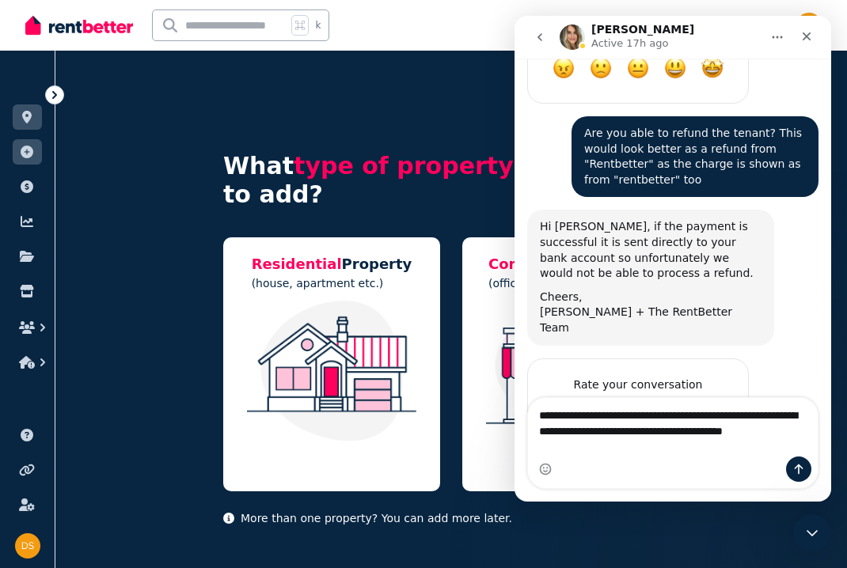
type textarea "**********"
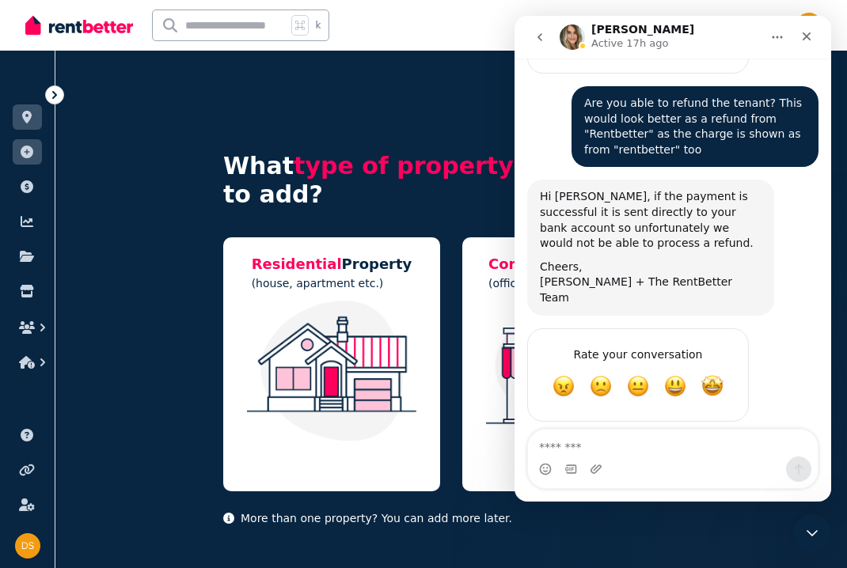
scroll to position [1758, 0]
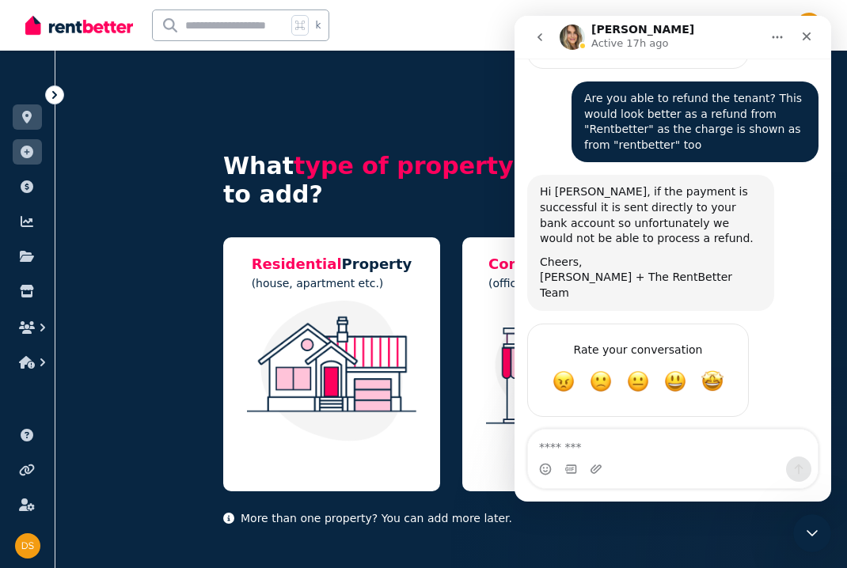
click at [614, 451] on div "Ok no worries Don • Just now" at bounding box center [672, 469] width 291 height 36
click at [367, 127] on div "What type of property do you want to add? Residential Property (house, apartmen…" at bounding box center [451, 339] width 456 height 476
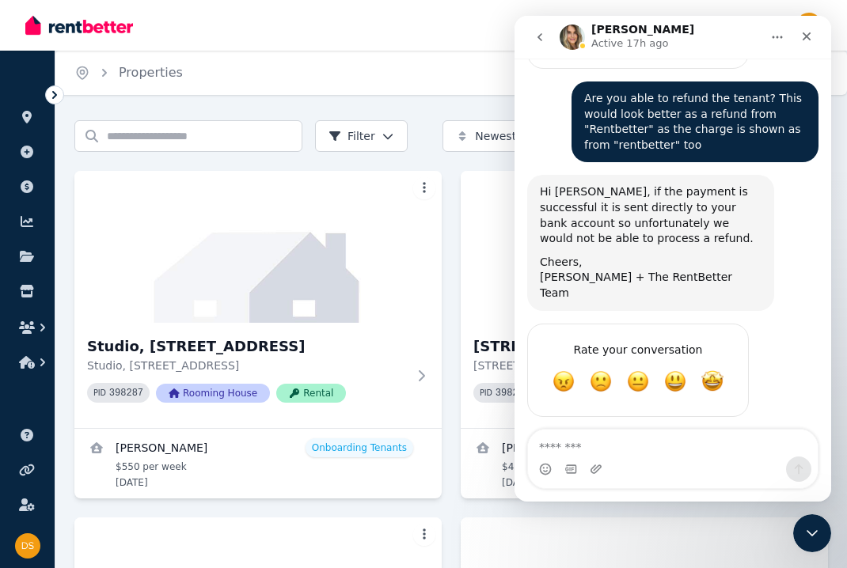
click at [805, 531] on icon "Close Intercom Messenger" at bounding box center [812, 533] width 19 height 19
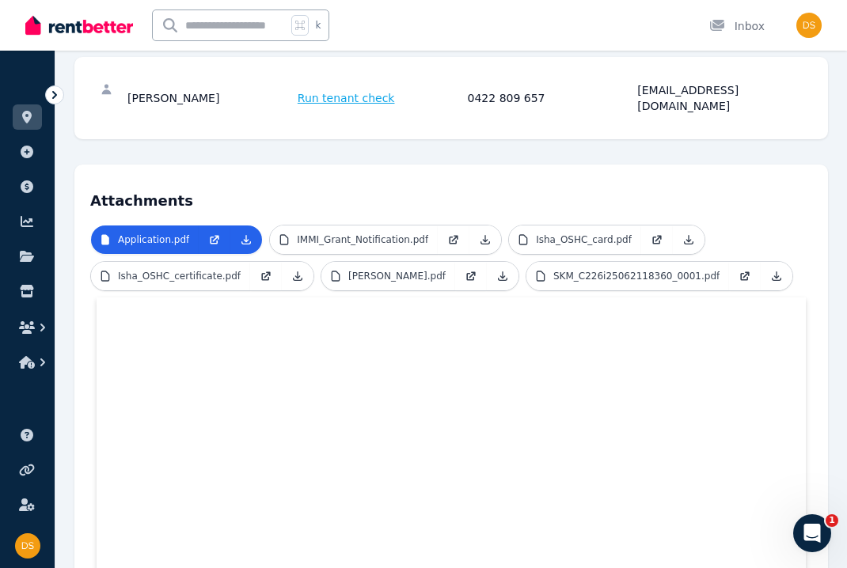
scroll to position [283, 0]
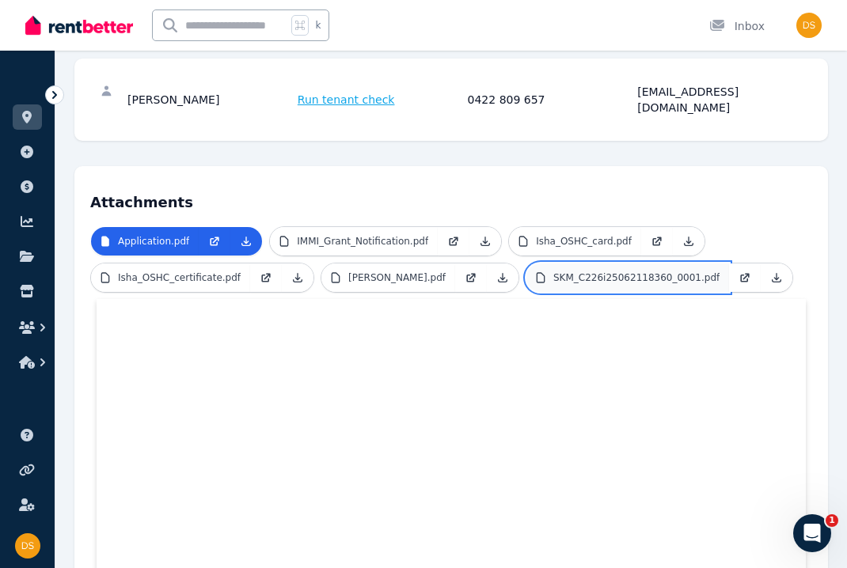
click at [526, 292] on link "SKM_C226i25062118360_0001.pdf" at bounding box center [627, 278] width 203 height 28
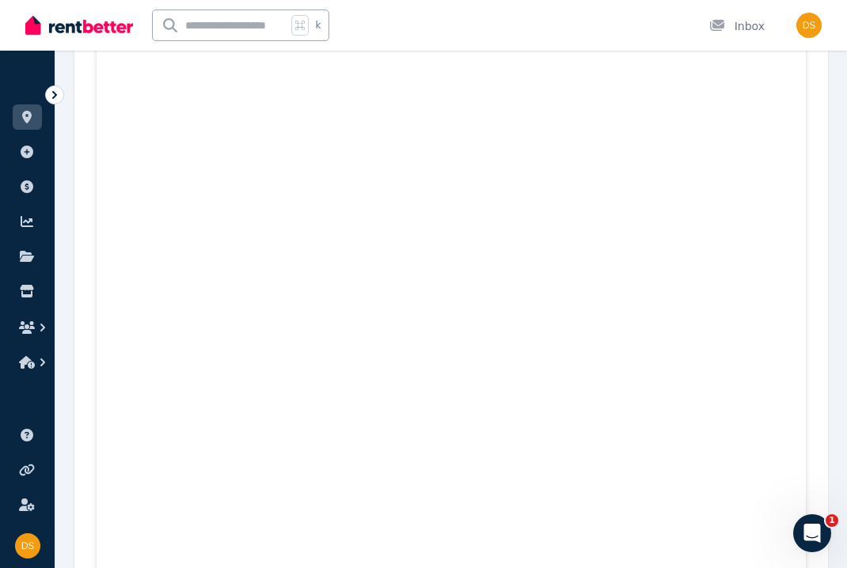
scroll to position [1703, 0]
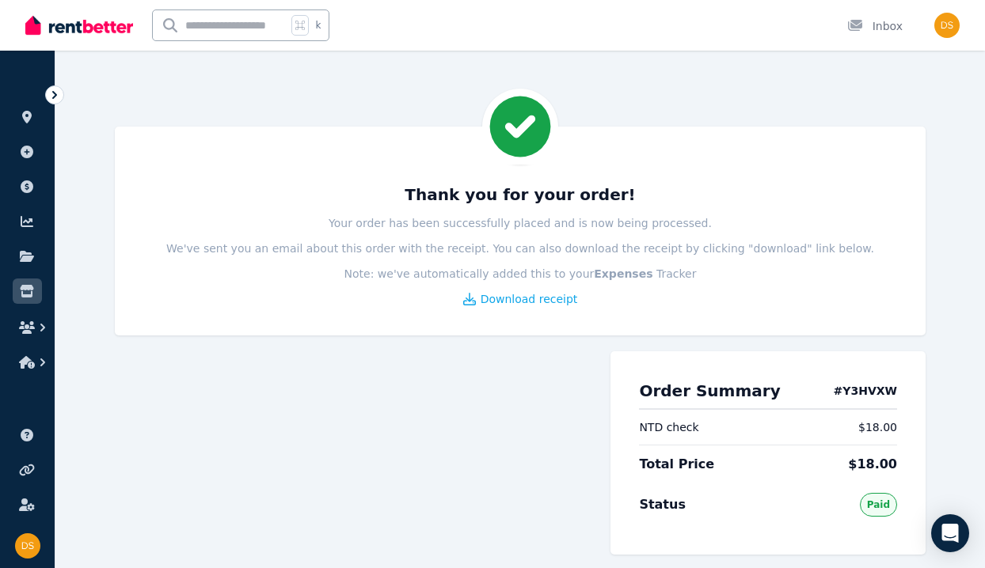
scroll to position [203, 0]
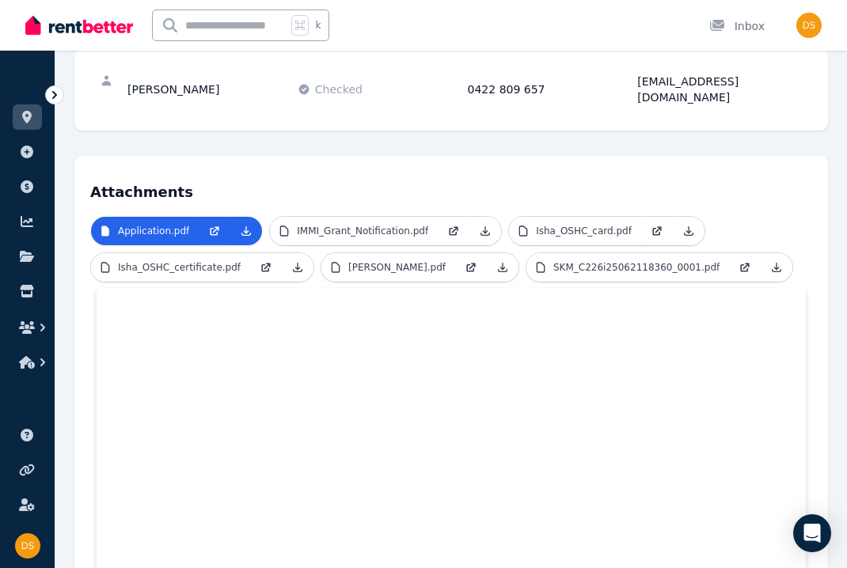
scroll to position [257, 0]
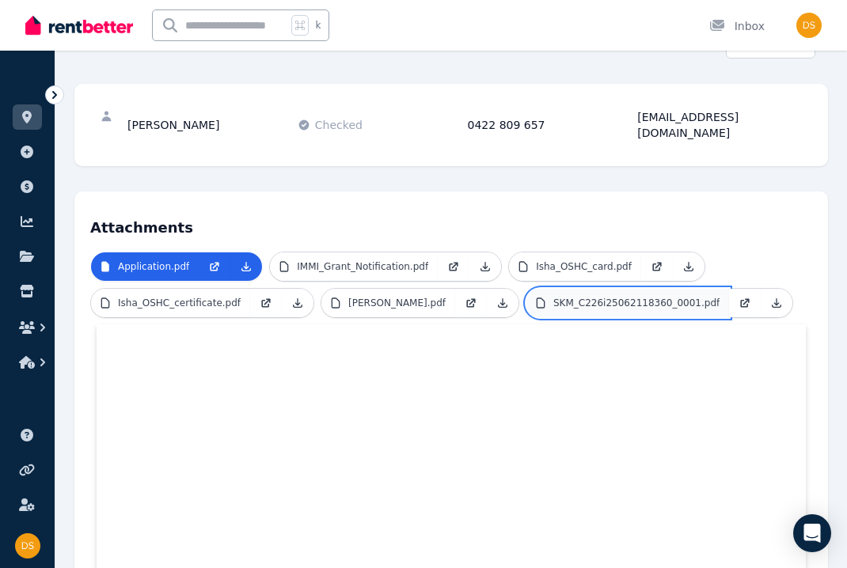
click at [553, 309] on p "SKM_C226i25062118360_0001.pdf" at bounding box center [636, 303] width 166 height 13
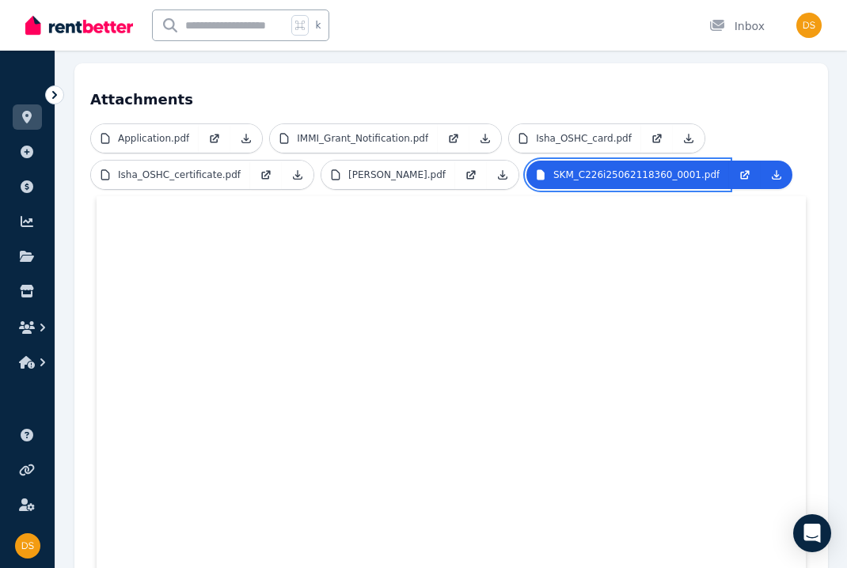
scroll to position [377, 0]
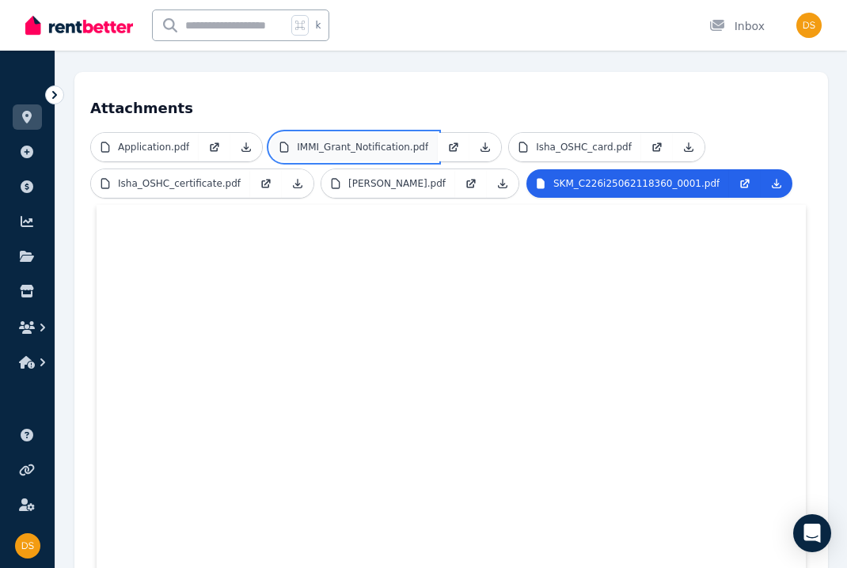
click at [358, 139] on link "IMMI_Grant_Notification.pdf" at bounding box center [354, 147] width 168 height 28
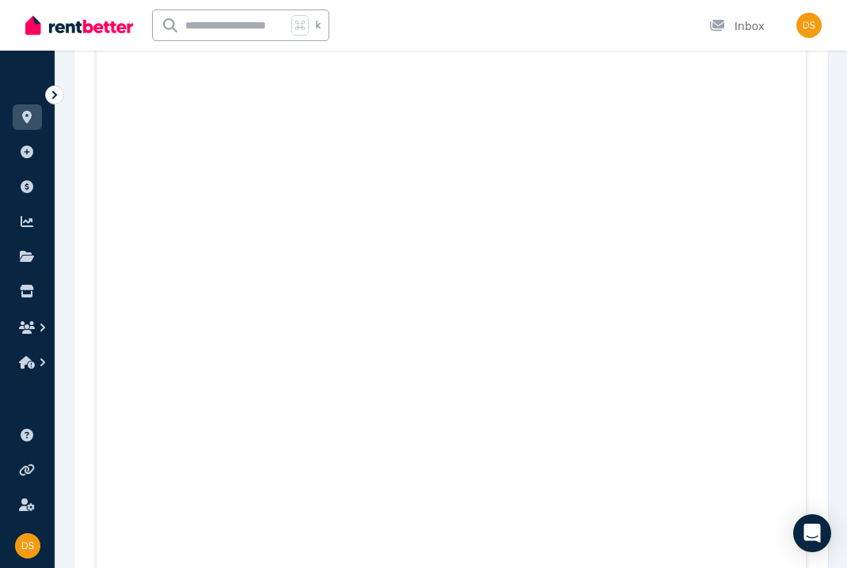
scroll to position [0, 0]
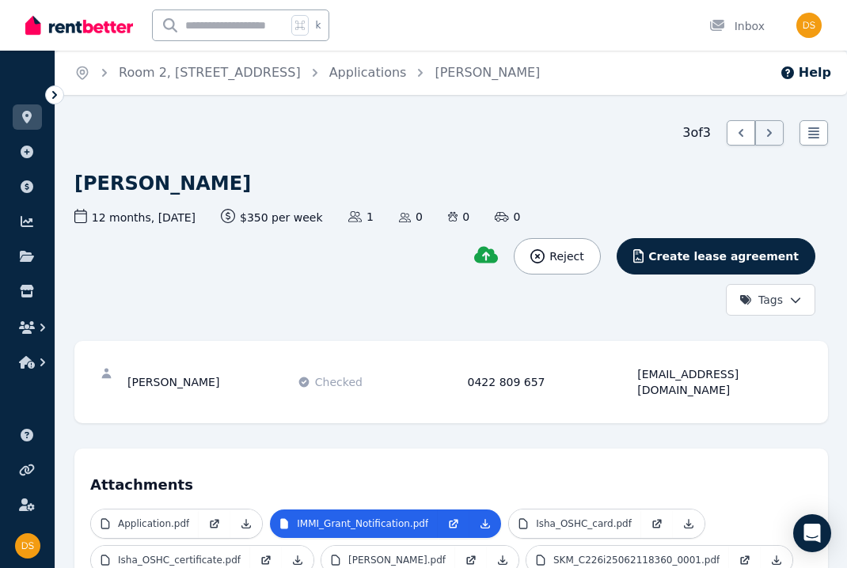
click at [497, 372] on div "0422 809 657" at bounding box center [550, 382] width 165 height 32
copy div "0422 809 657"
click at [672, 371] on div "ishachoudharyy7@gmail.com" at bounding box center [719, 382] width 165 height 32
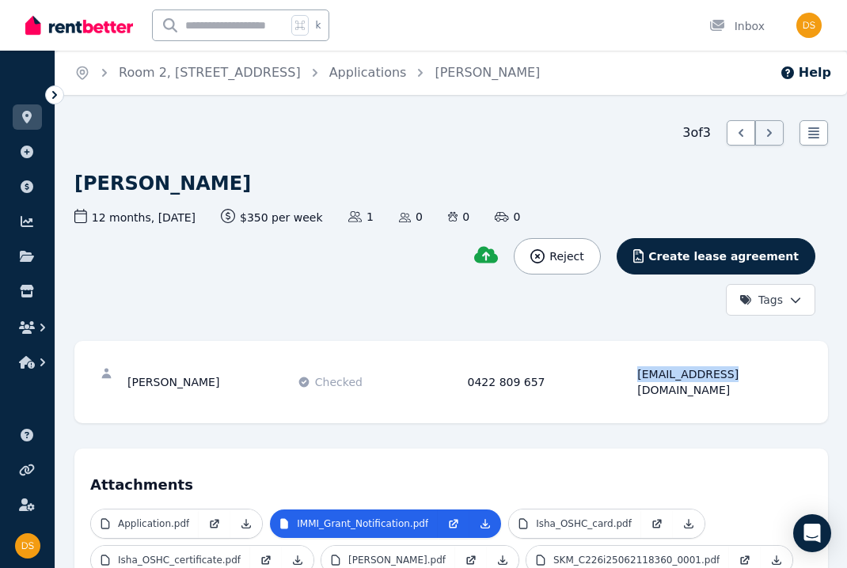
click at [672, 371] on div "ishachoudharyy7@gmail.com" at bounding box center [719, 382] width 165 height 32
copy div "ishachoudharyy7@gmail.com"
click at [188, 378] on div "Isha Choudhary" at bounding box center [209, 382] width 165 height 32
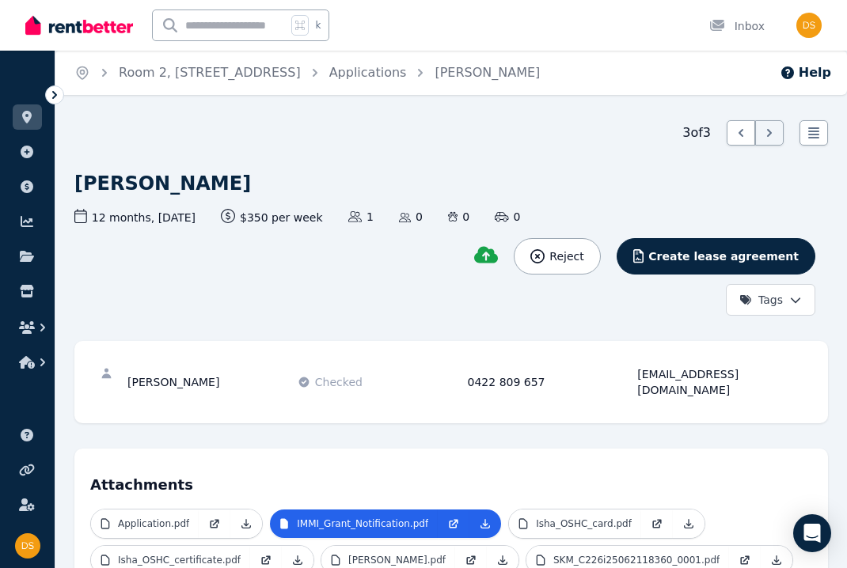
copy div "Choudhary"
click at [678, 379] on div "ishachoudharyy7@gmail.com" at bounding box center [719, 382] width 165 height 32
copy div "ishachoudharyy7@gmail.com"
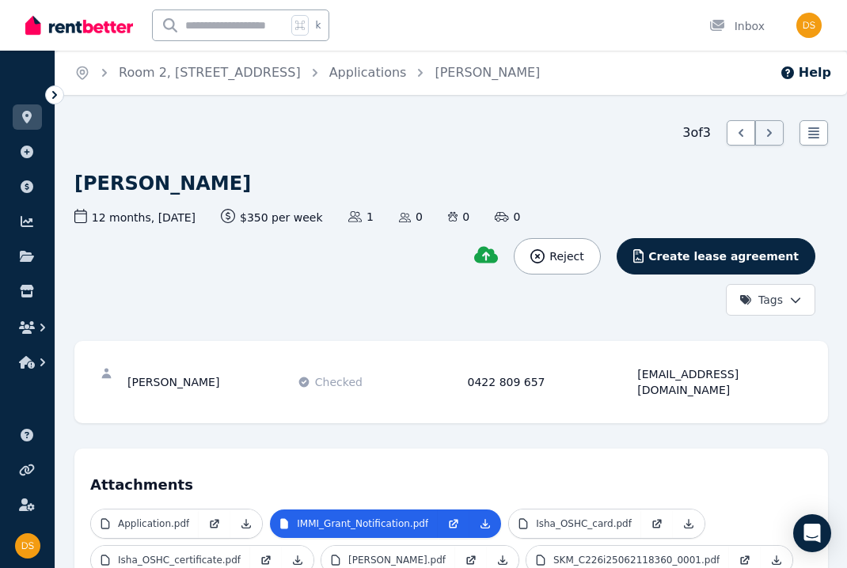
click at [455, 105] on div "Home Room 2, 276A King St Applications Isha Choudhary Help 3 of 3 List view Ish…" at bounding box center [423, 284] width 847 height 568
click at [191, 136] on div "3 of 3 List view" at bounding box center [451, 132] width 754 height 25
click at [329, 80] on span "Applications" at bounding box center [368, 72] width 78 height 19
click at [231, 25] on input "text" at bounding box center [220, 25] width 134 height 30
type input "********"
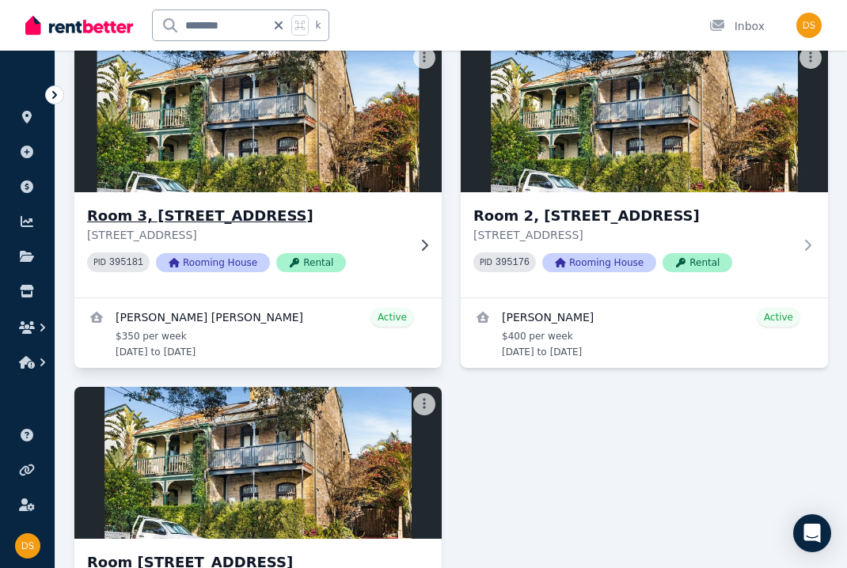
scroll to position [150, 0]
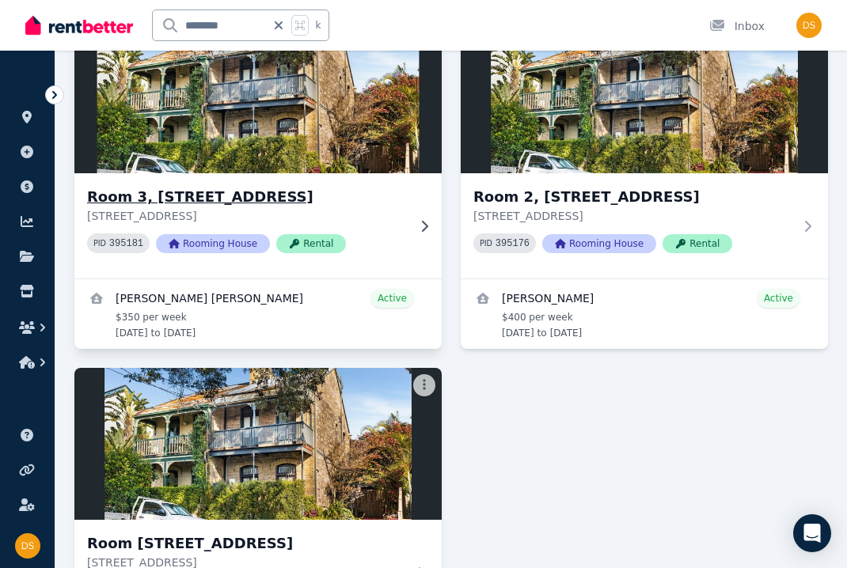
click at [193, 212] on p "Room 3, 10 Hopetoun St, Petersham NSW 2049" at bounding box center [247, 216] width 320 height 16
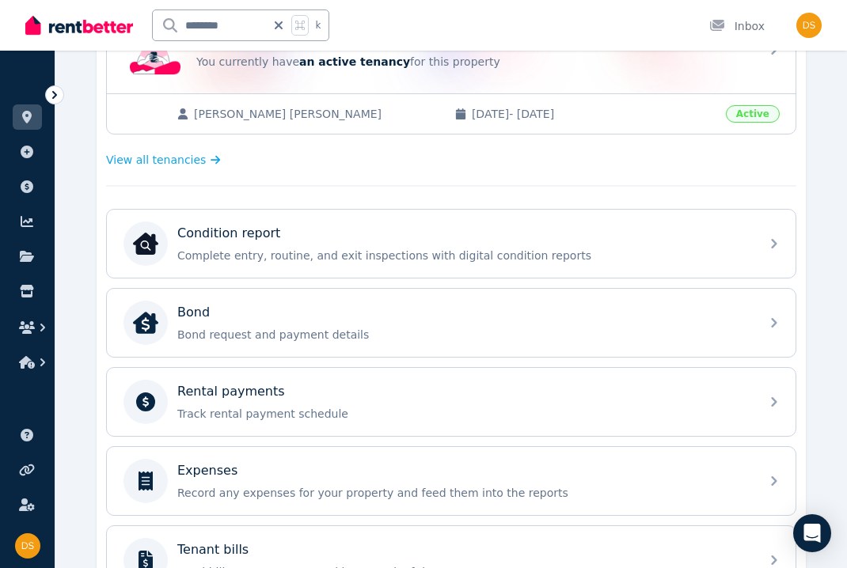
scroll to position [378, 0]
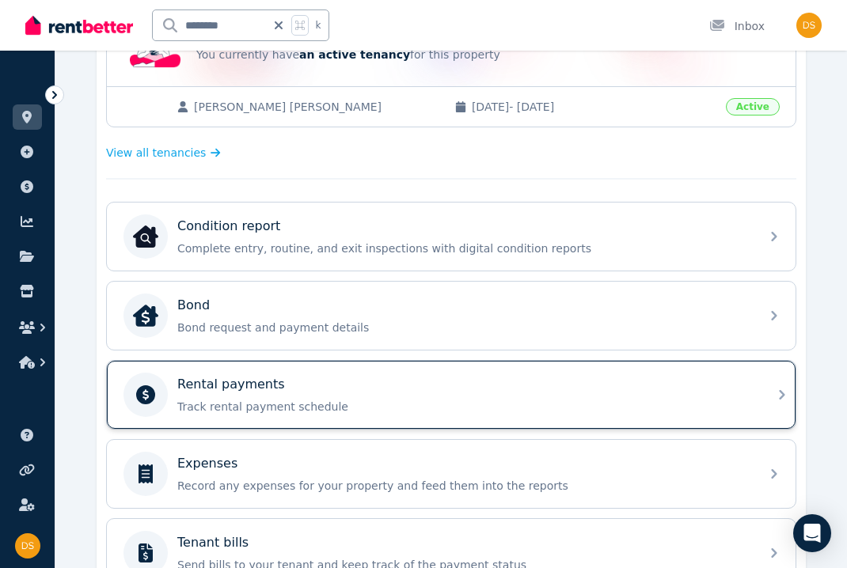
click at [481, 387] on div "Rental payments" at bounding box center [463, 384] width 573 height 19
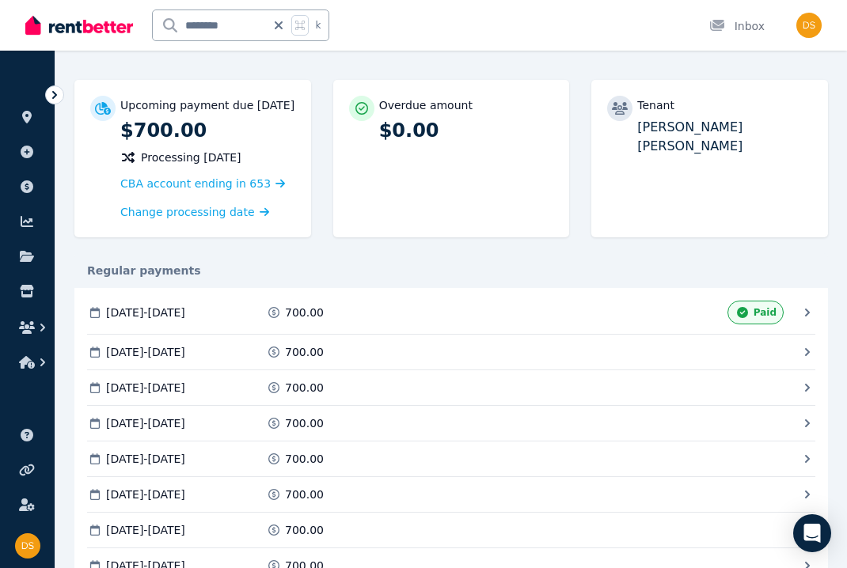
scroll to position [130, 0]
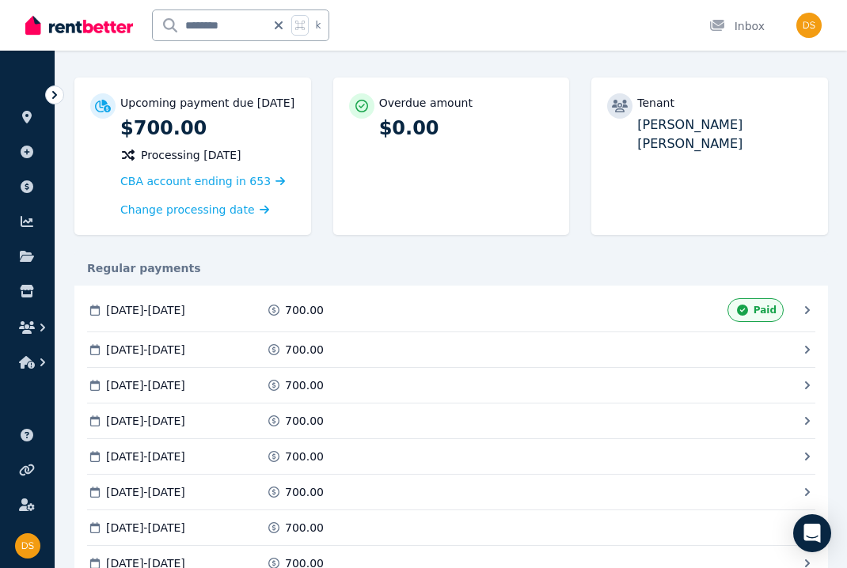
click at [501, 322] on span at bounding box center [532, 310] width 174 height 24
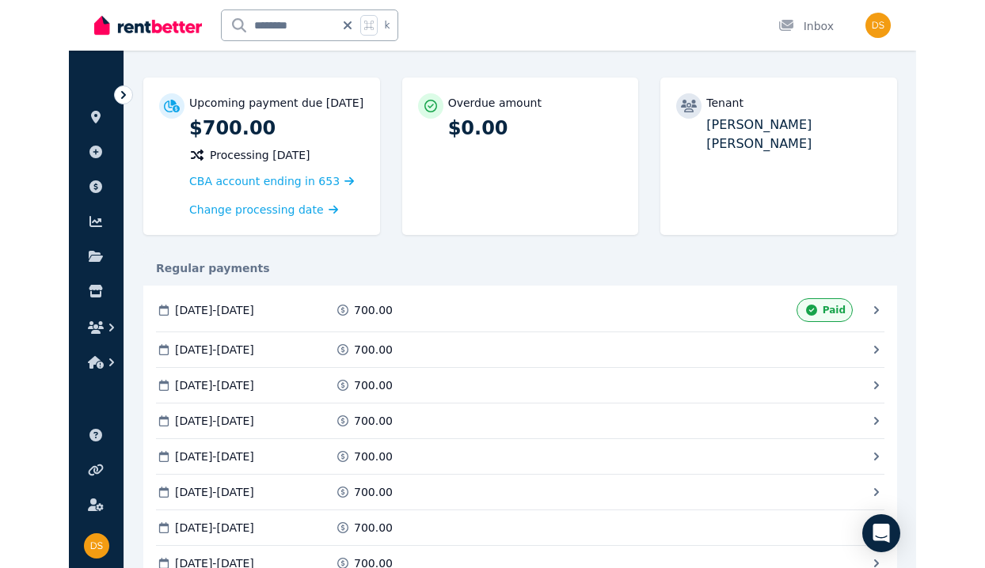
scroll to position [0, 0]
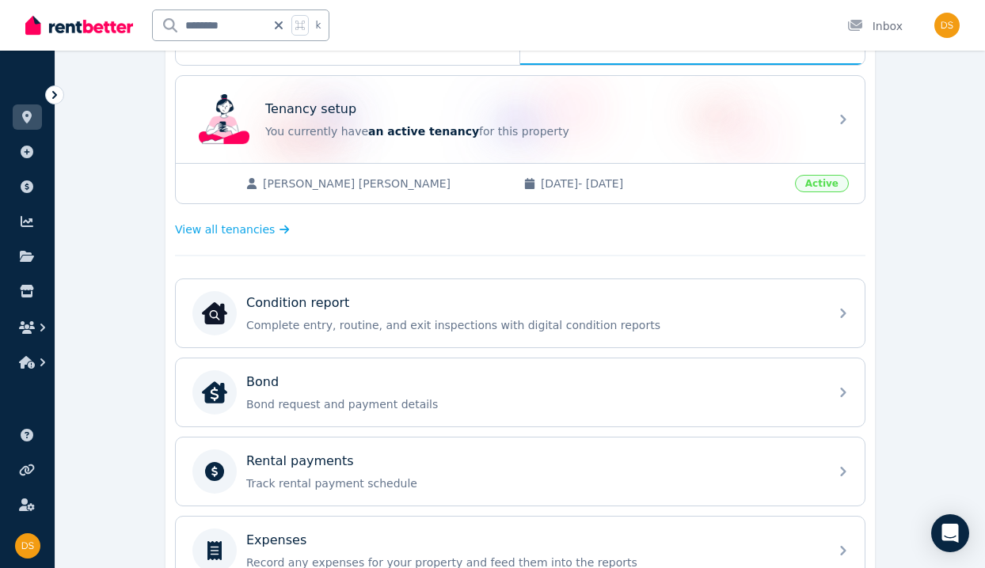
scroll to position [307, 0]
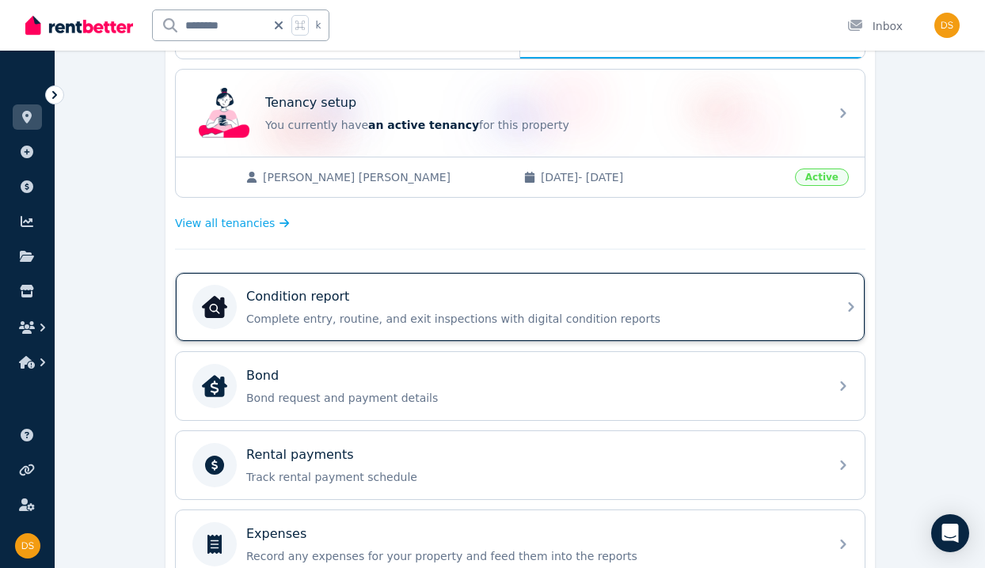
click at [446, 303] on div "Condition report" at bounding box center [532, 296] width 573 height 19
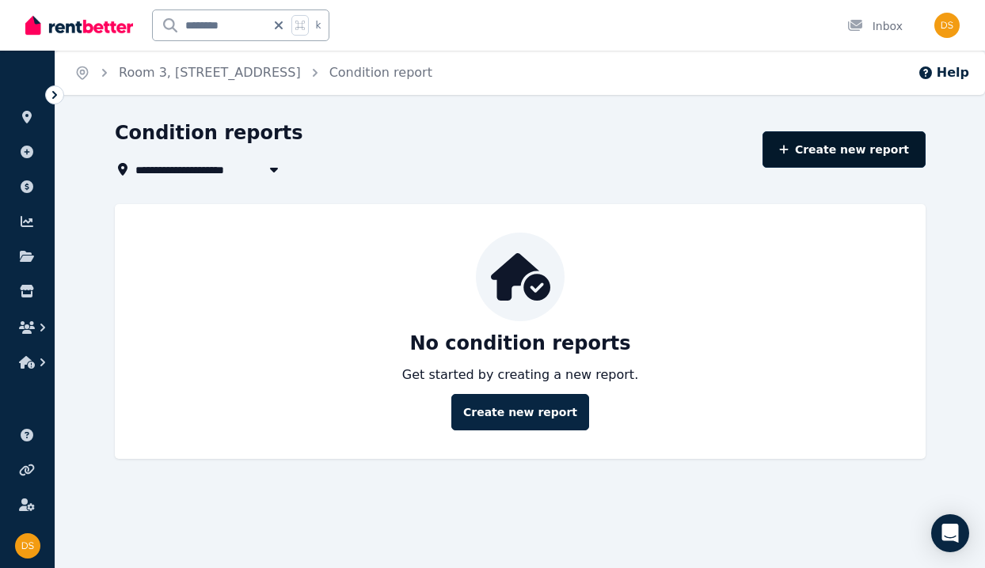
click at [846, 147] on link "Create new report" at bounding box center [843, 149] width 163 height 36
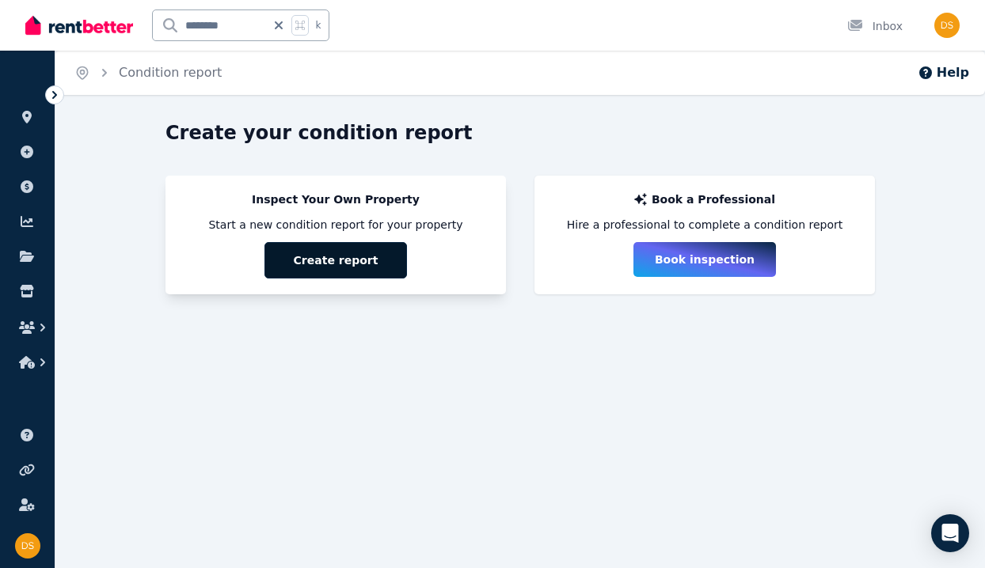
click at [306, 262] on button "Create report" at bounding box center [335, 260] width 142 height 36
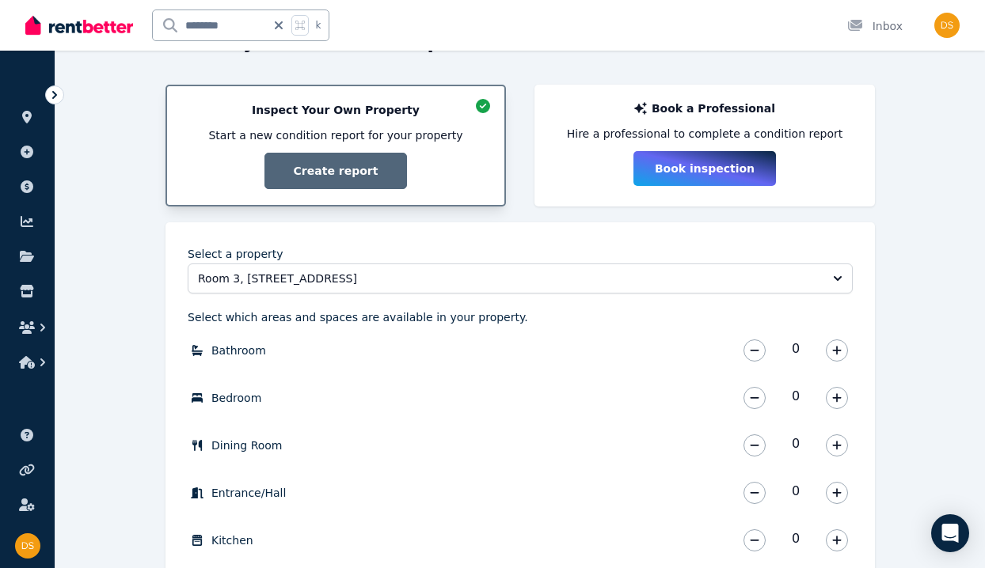
scroll to position [88, 0]
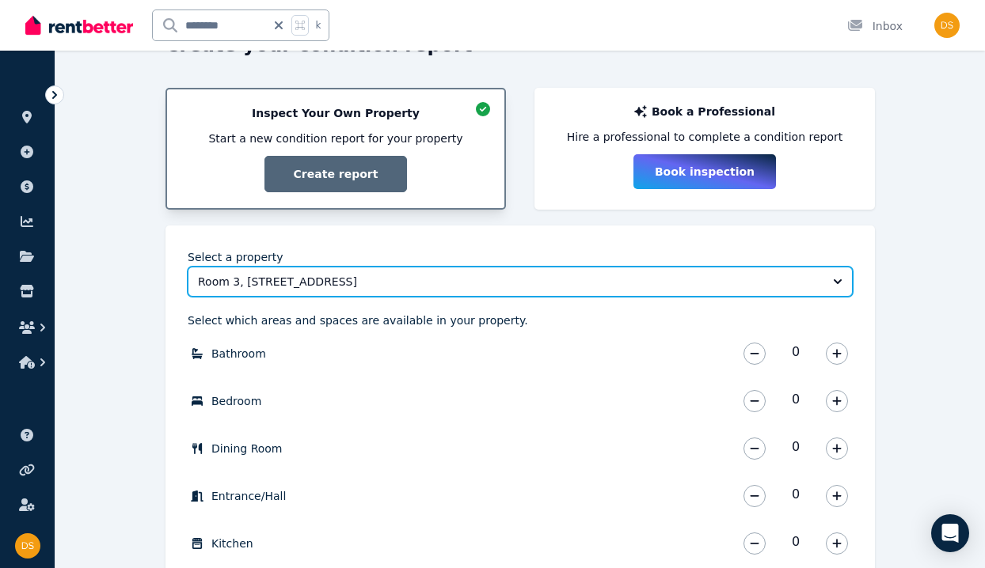
click at [431, 287] on span "Room 3, 10 Hopetoun St" at bounding box center [509, 282] width 622 height 16
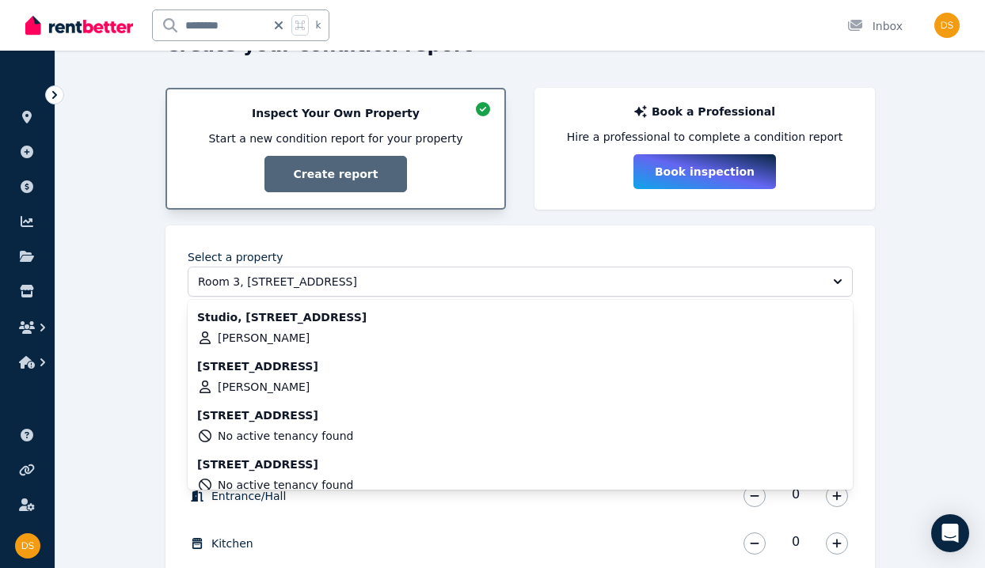
scroll to position [206, 0]
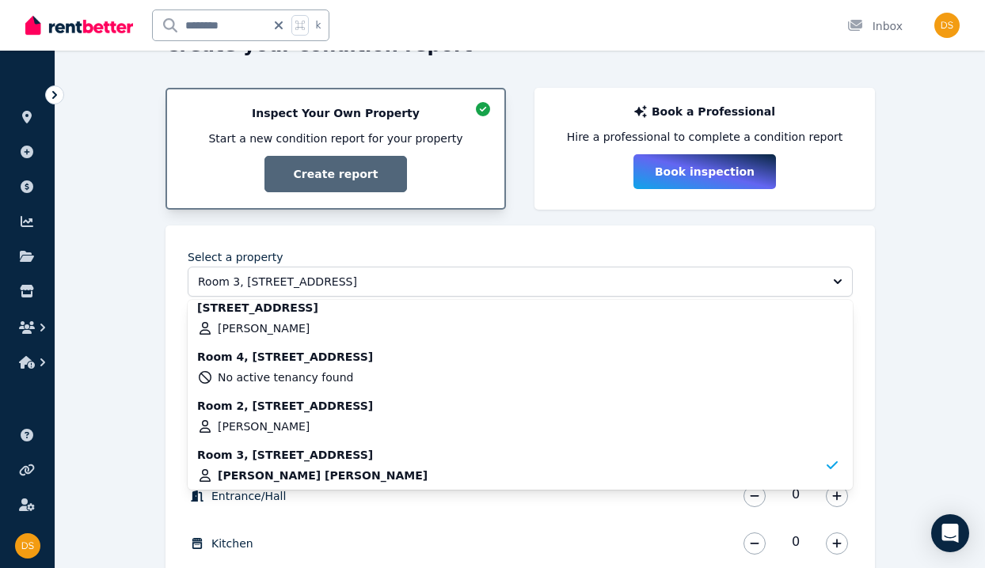
click at [127, 309] on div "Create your condition report Inspect Your Own Property Start a new condition re…" at bounding box center [519, 420] width 929 height 777
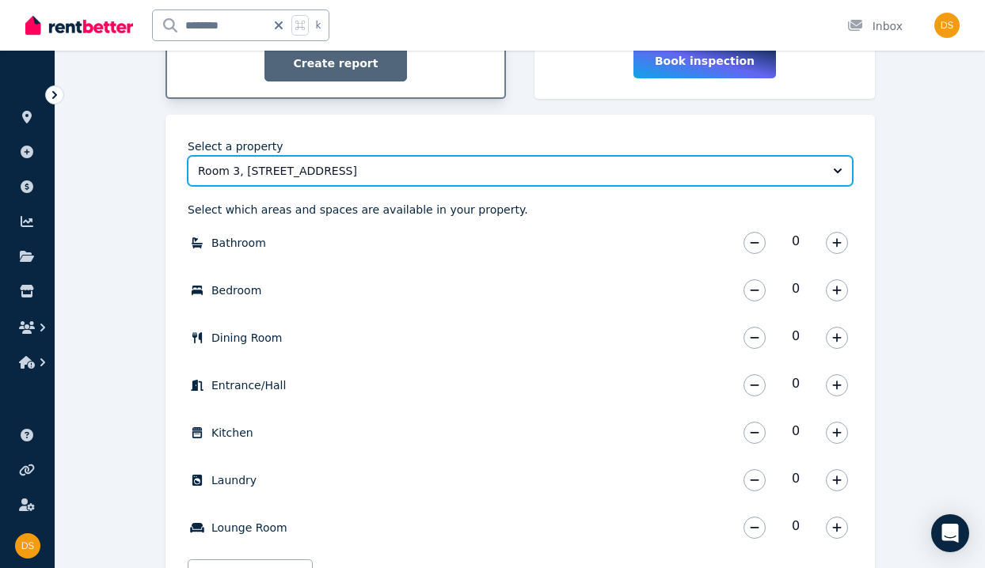
scroll to position [0, 0]
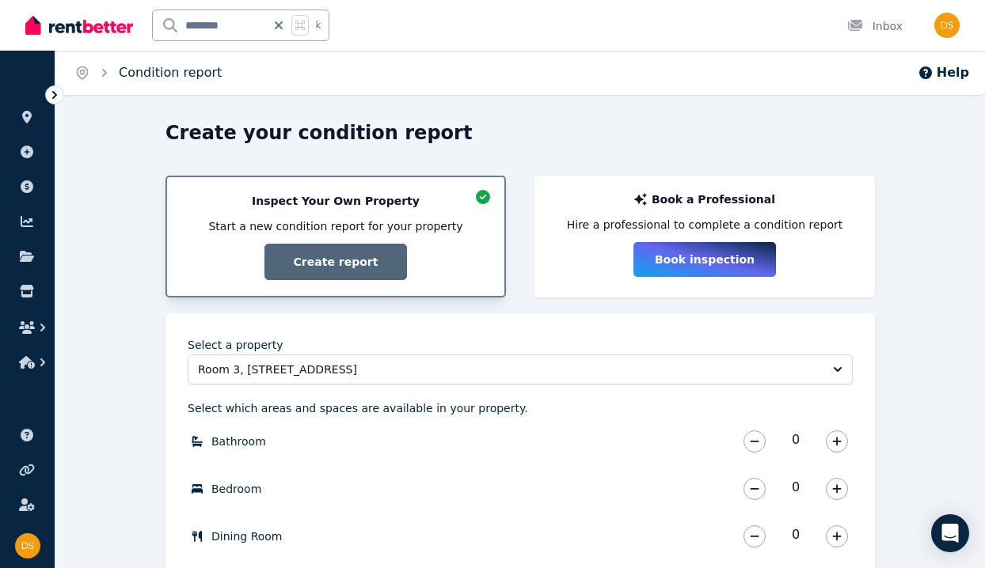
click at [185, 73] on link "Condition report" at bounding box center [170, 72] width 103 height 15
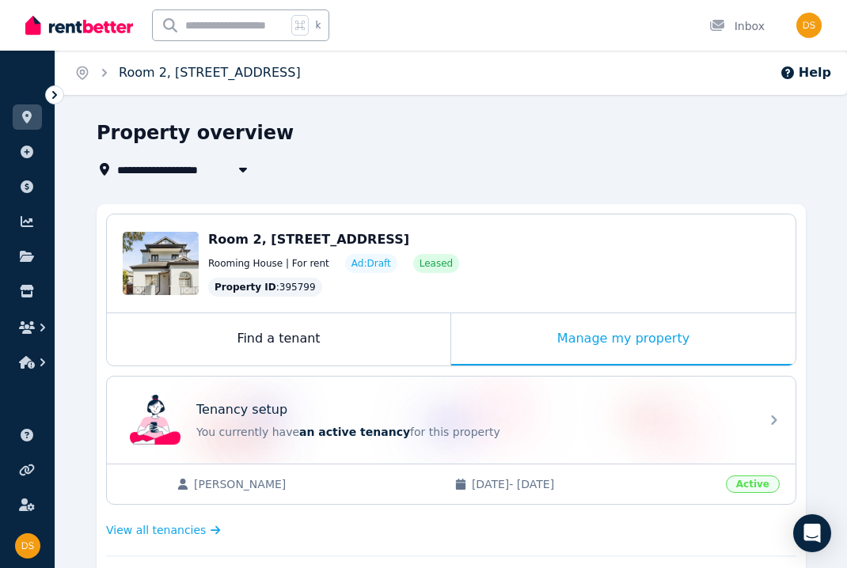
click at [209, 79] on link "Room 2, 276A King St" at bounding box center [210, 72] width 182 height 15
click at [203, 73] on link "Room 2, 276A King St" at bounding box center [210, 72] width 182 height 15
click at [85, 74] on icon "Breadcrumb" at bounding box center [82, 73] width 16 height 16
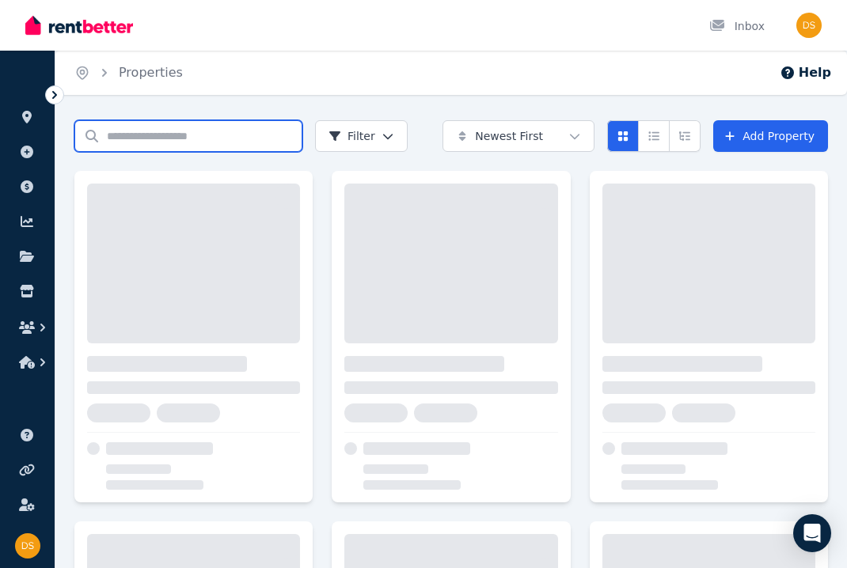
click at [177, 143] on input "Search properties" at bounding box center [188, 136] width 228 height 32
type input "******"
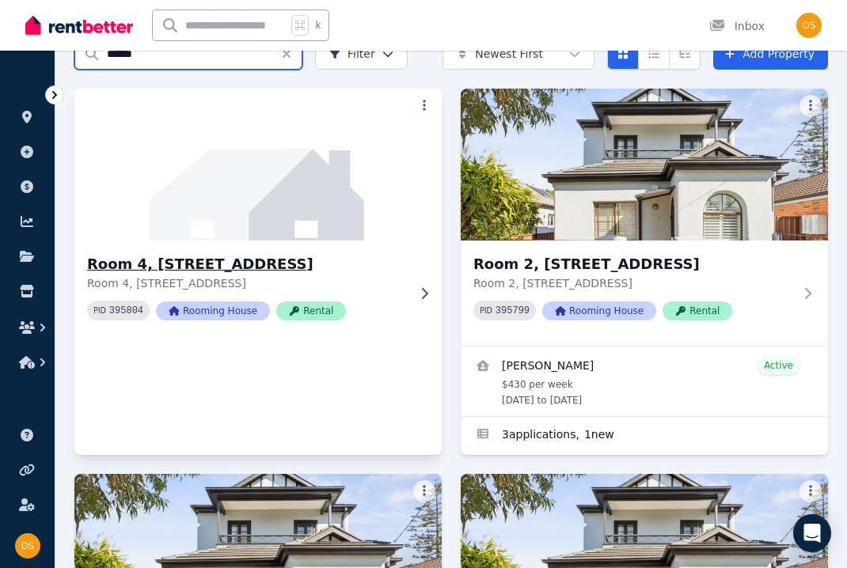
scroll to position [94, 0]
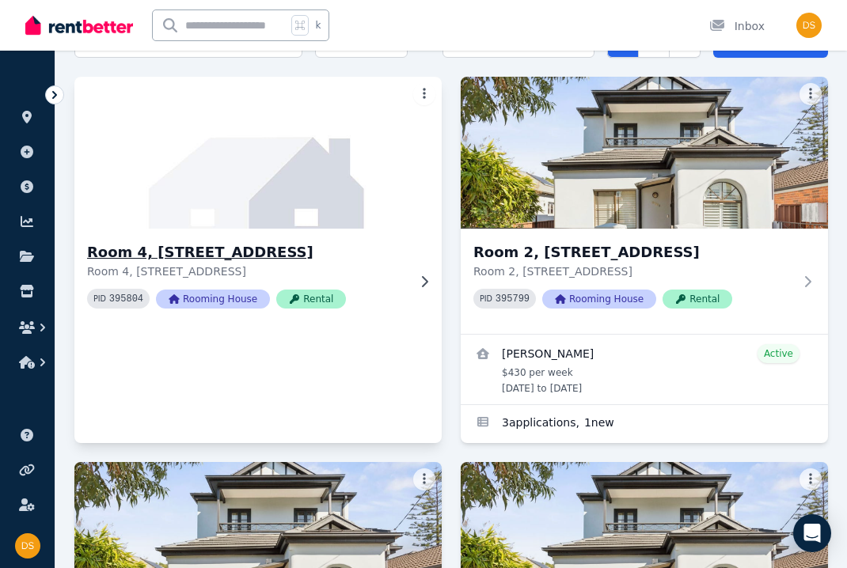
click at [196, 254] on h3 "Room 4, 276A King St" at bounding box center [247, 252] width 320 height 22
